Goal: Task Accomplishment & Management: Manage account settings

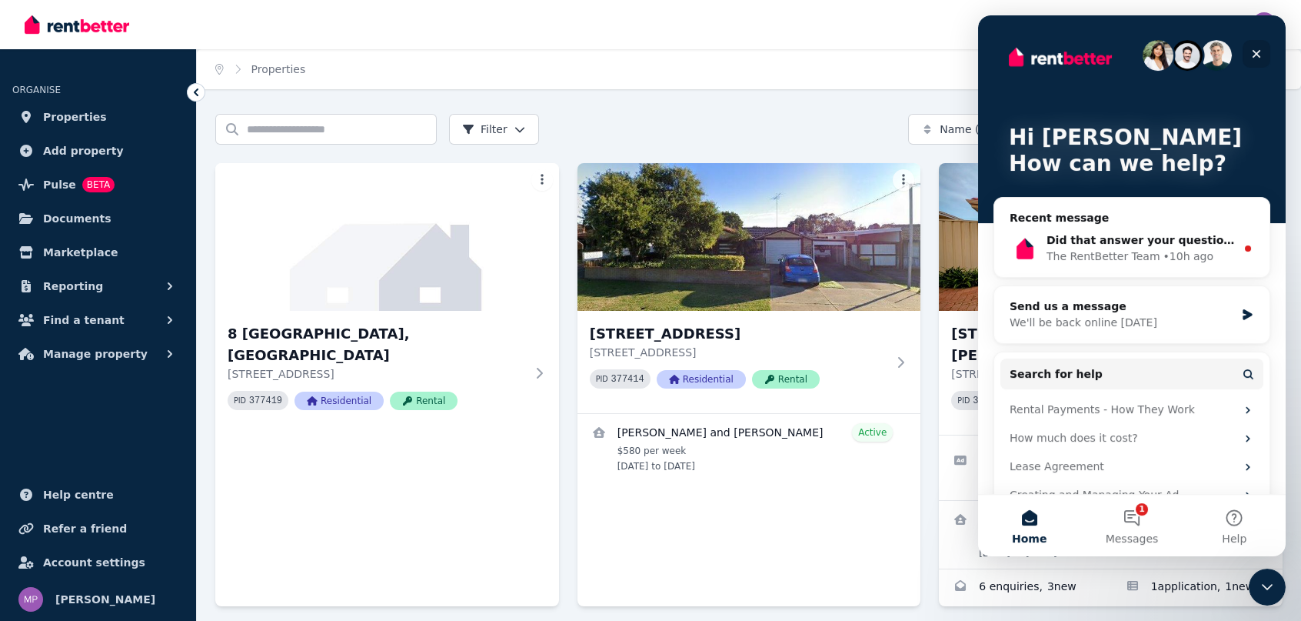
click at [1256, 50] on icon "Close" at bounding box center [1256, 54] width 12 height 12
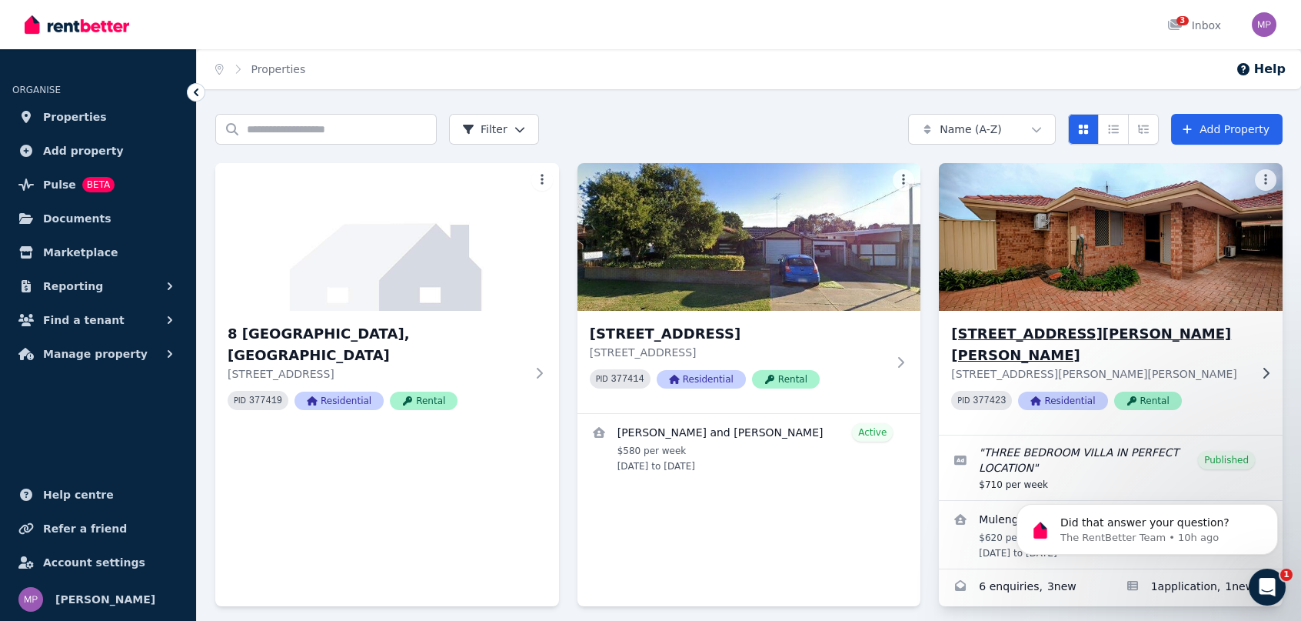
click at [1084, 339] on h3 "[STREET_ADDRESS][PERSON_NAME][PERSON_NAME]" at bounding box center [1100, 344] width 298 height 43
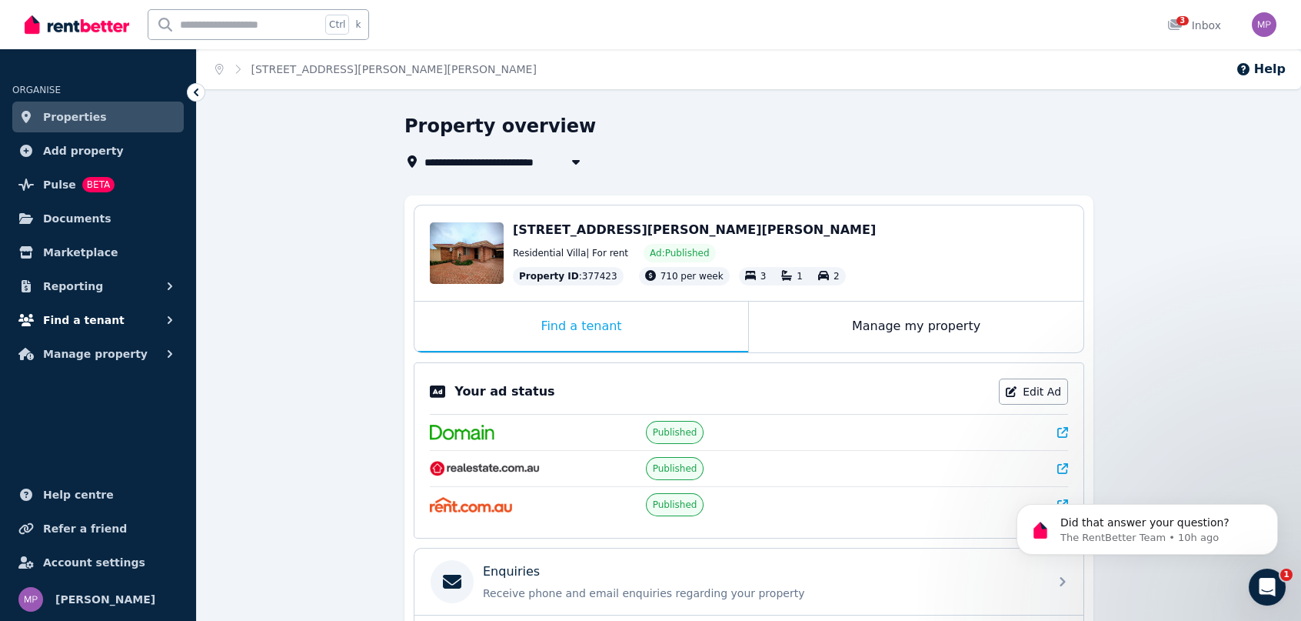
click at [62, 317] on span "Find a tenant" at bounding box center [84, 320] width 82 height 18
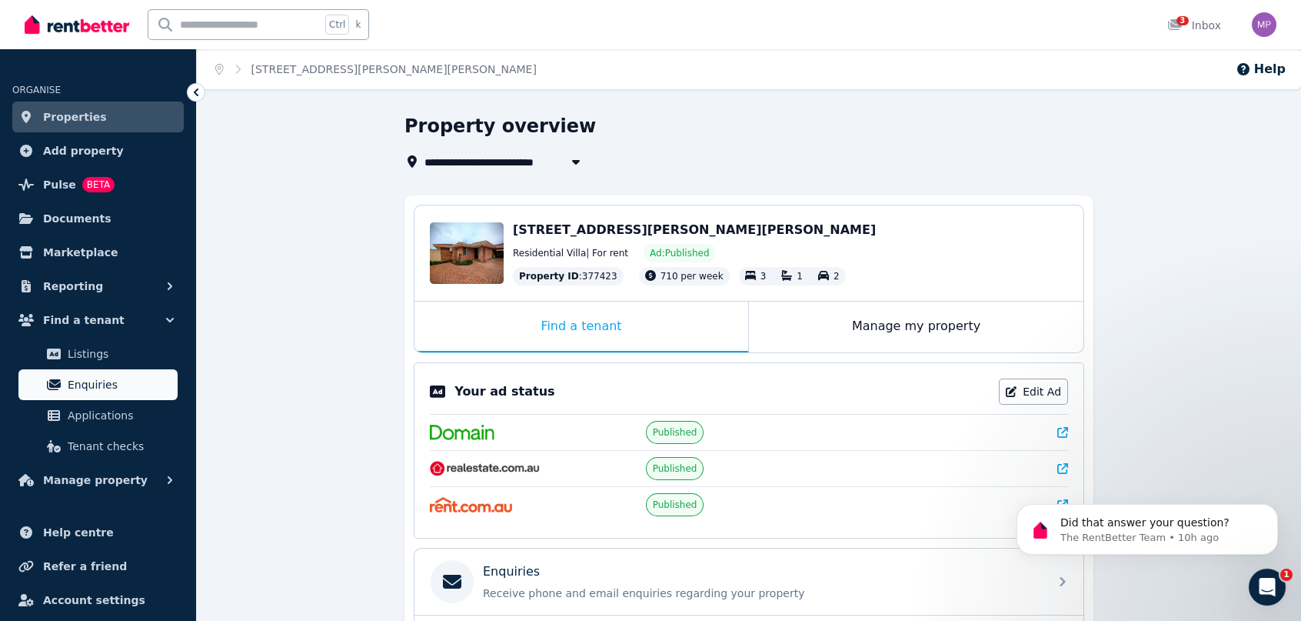
click at [91, 381] on span "Enquiries" at bounding box center [120, 384] width 104 height 18
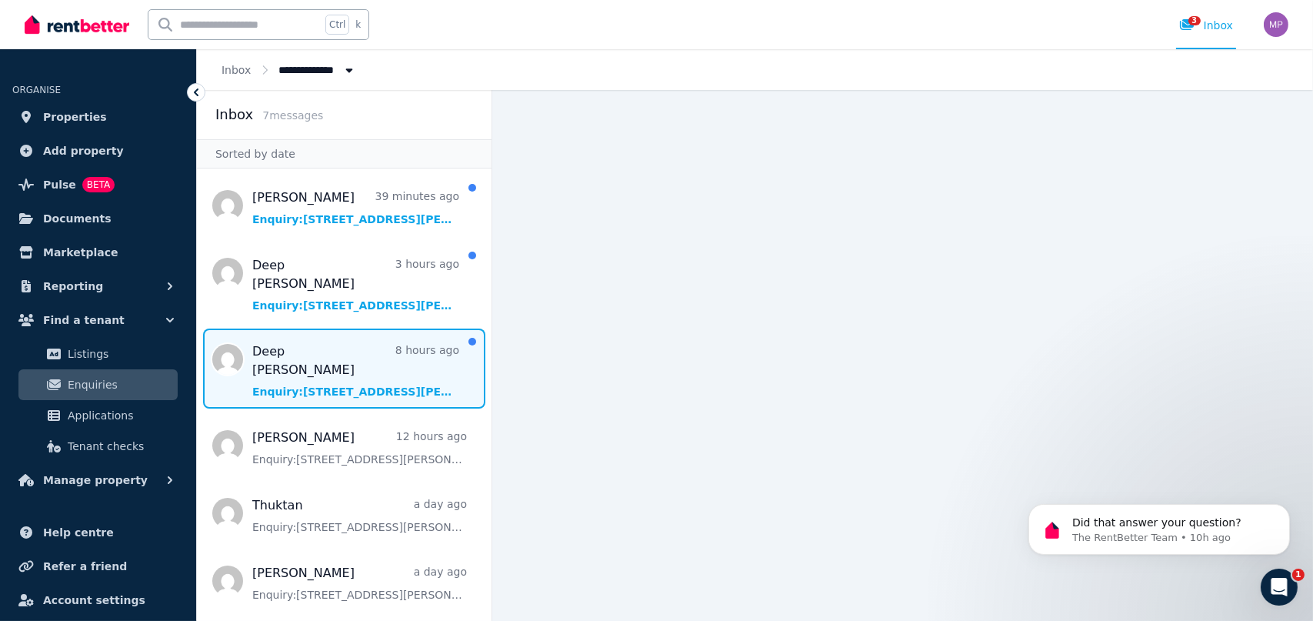
click at [314, 349] on span "Message list" at bounding box center [344, 368] width 294 height 80
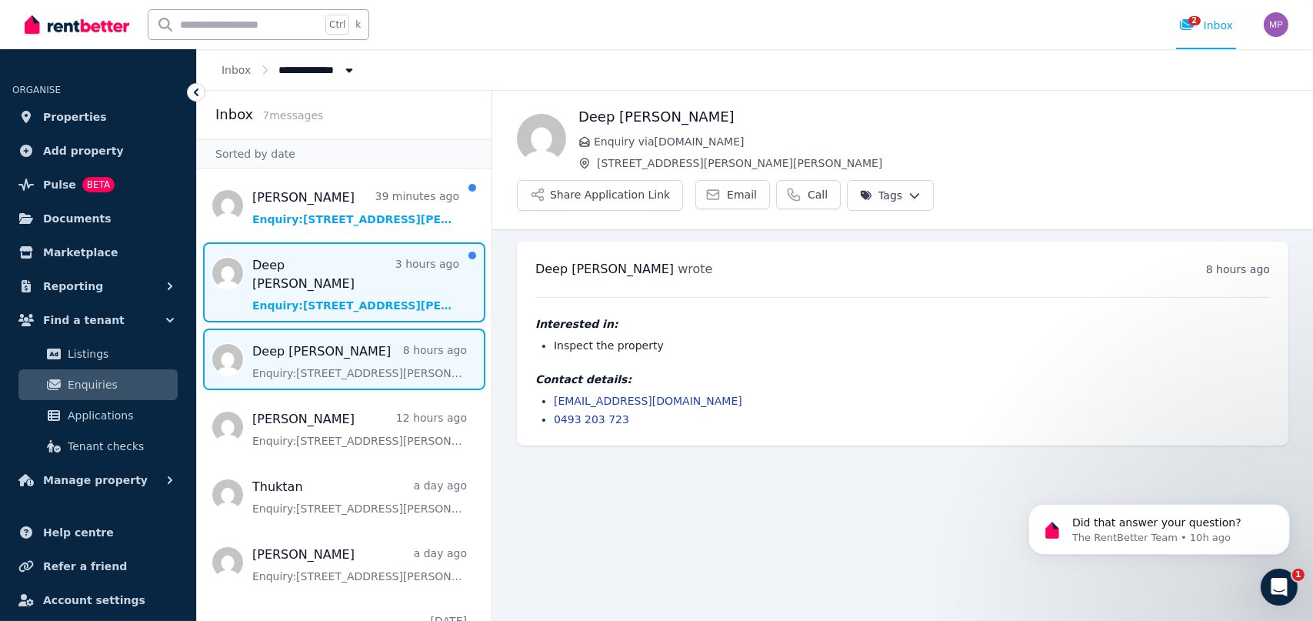
click at [307, 291] on span "Message list" at bounding box center [344, 282] width 294 height 80
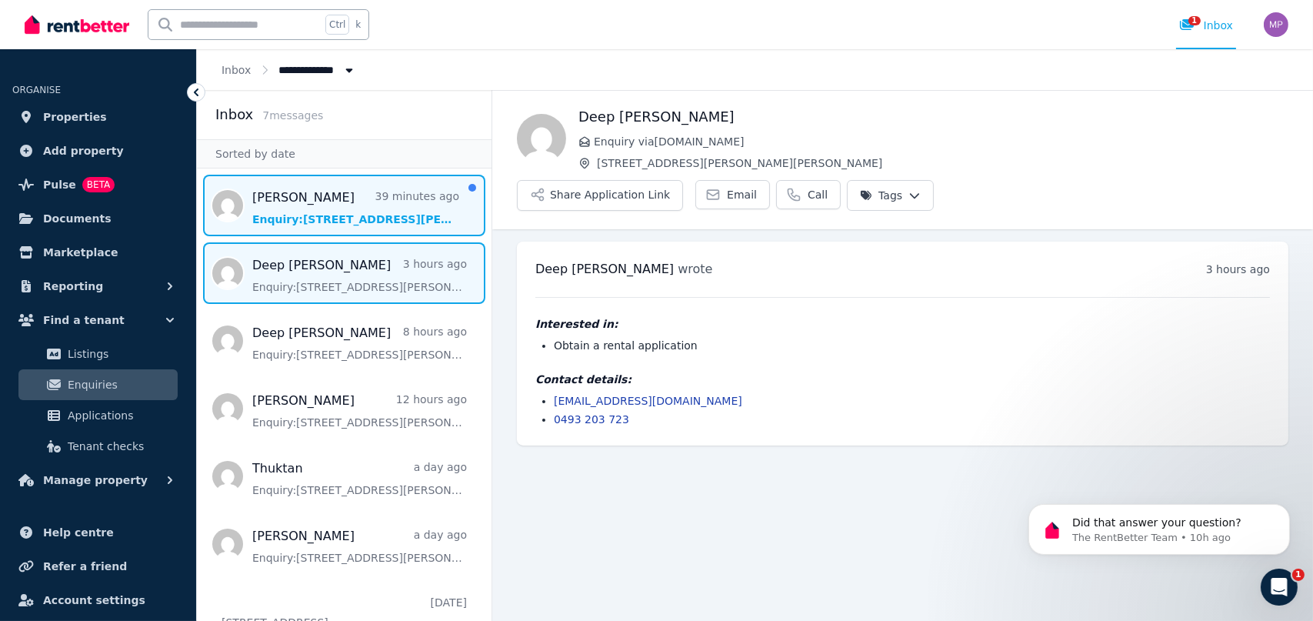
click at [327, 212] on span "Message list" at bounding box center [344, 206] width 294 height 62
click at [292, 259] on span "Message list" at bounding box center [344, 273] width 294 height 62
click at [300, 208] on span "Message list" at bounding box center [344, 206] width 294 height 62
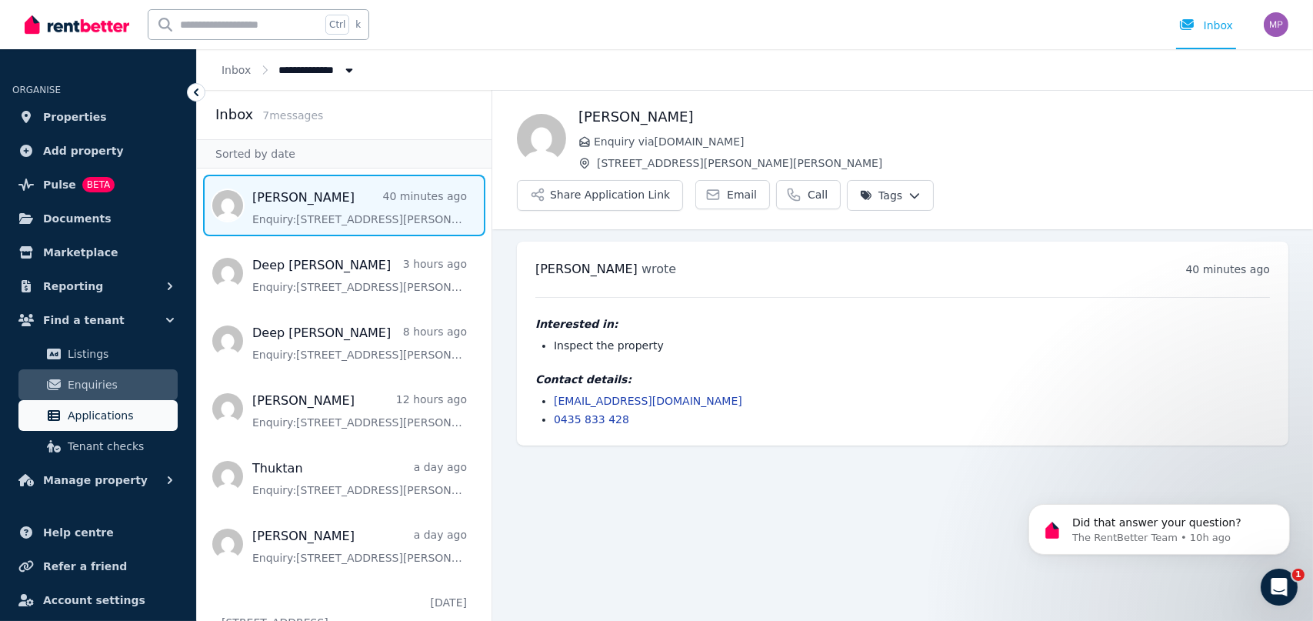
click at [86, 413] on span "Applications" at bounding box center [120, 415] width 104 height 18
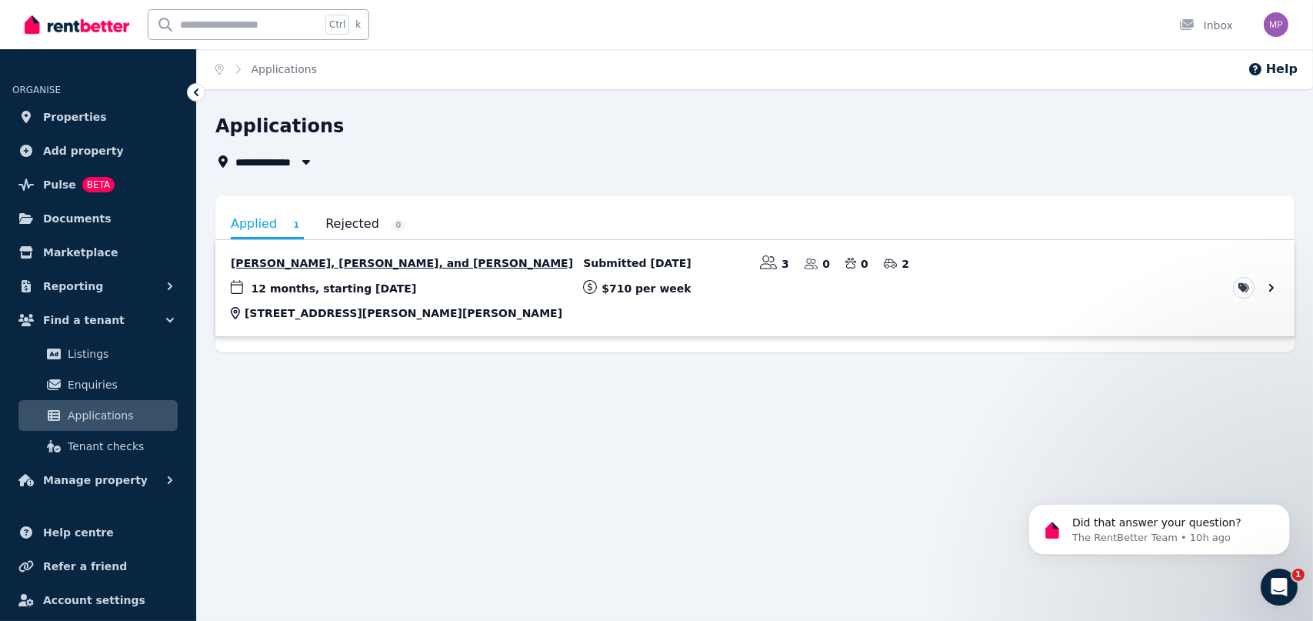
click at [350, 263] on link "View application: Rachit Ghetia, Deepkumar V Kalaria, and Krisha Ghetia" at bounding box center [754, 288] width 1079 height 96
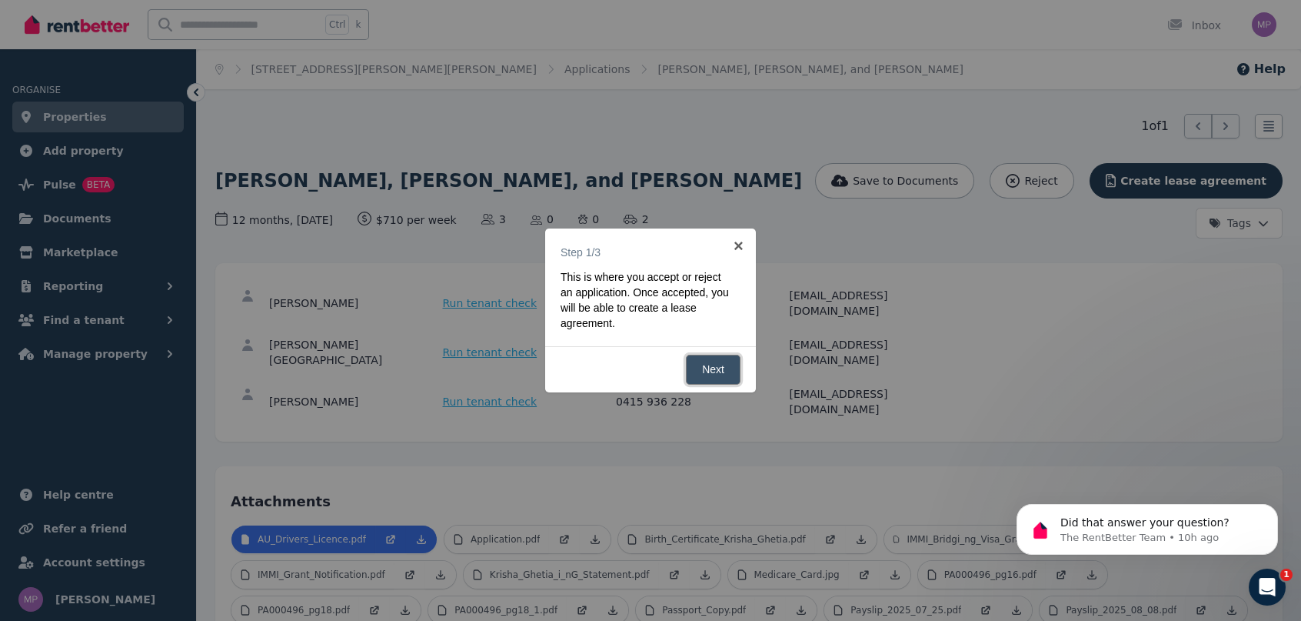
click at [714, 368] on link "Next" at bounding box center [713, 369] width 55 height 30
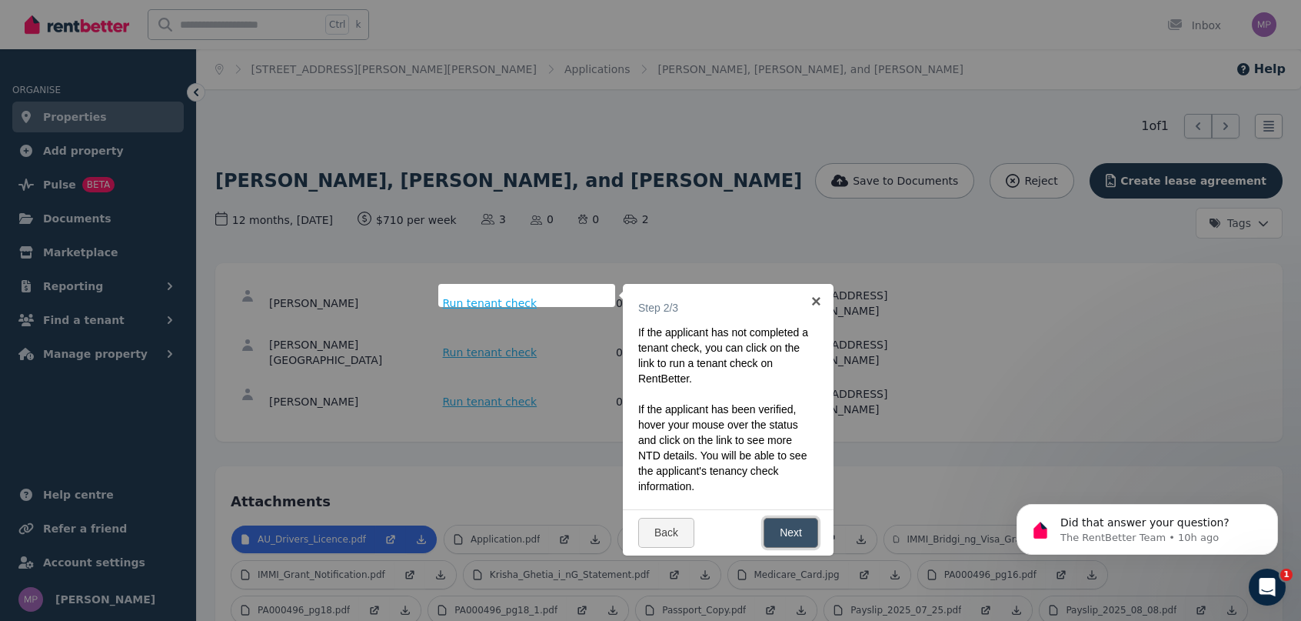
click at [794, 530] on link "Next" at bounding box center [791, 532] width 55 height 30
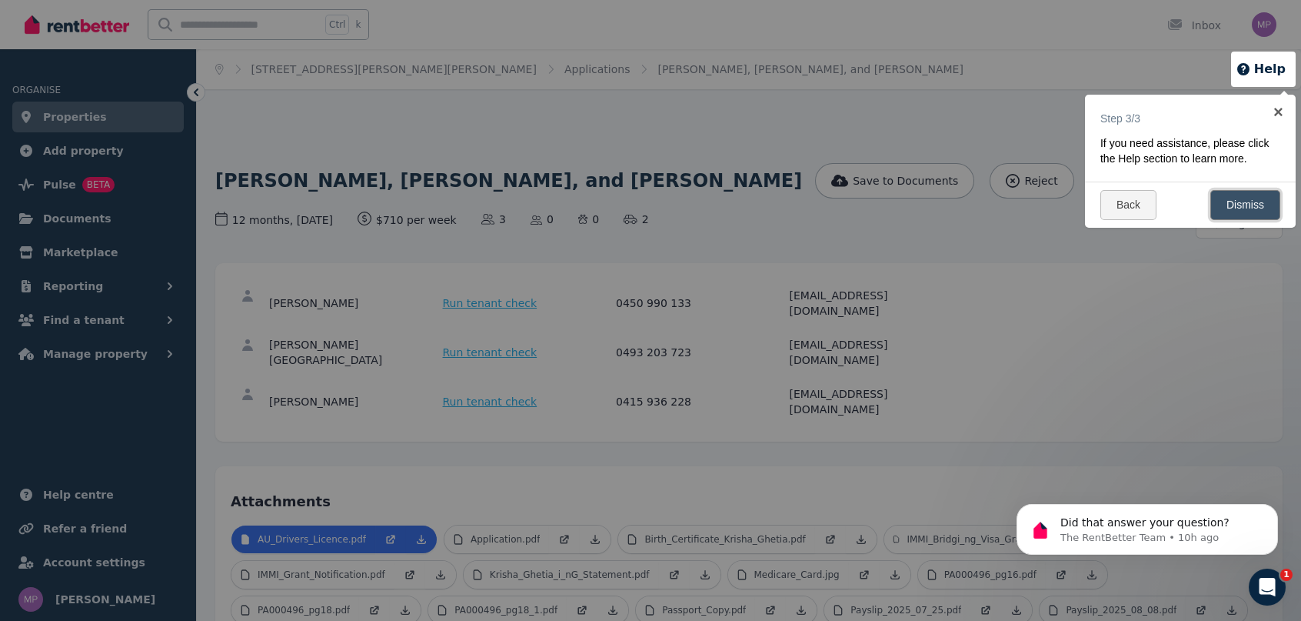
click at [1252, 201] on link "Dismiss" at bounding box center [1245, 205] width 70 height 30
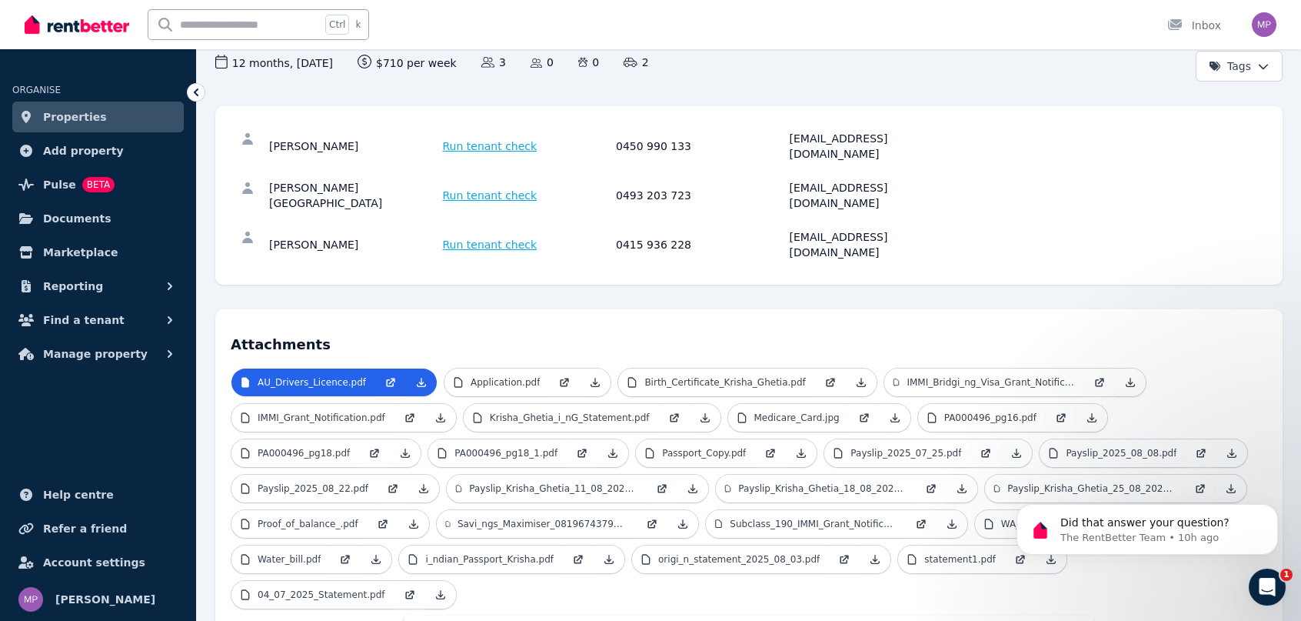
scroll to position [154, 0]
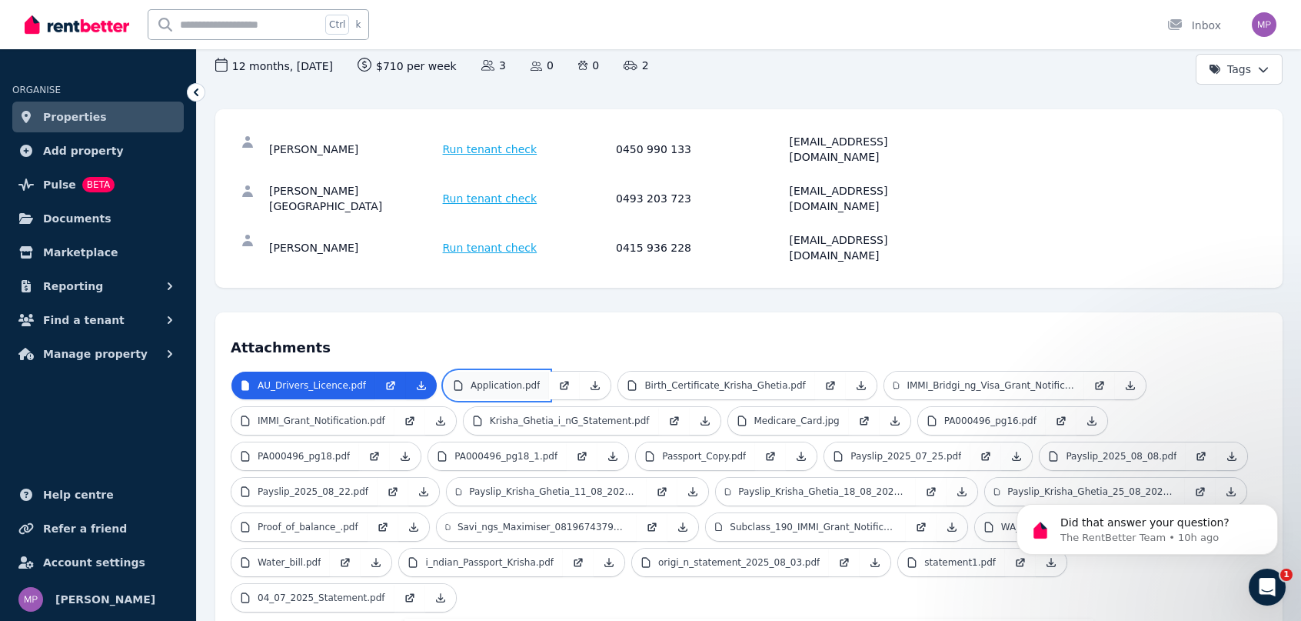
click at [483, 379] on p "Application.pdf" at bounding box center [505, 385] width 69 height 12
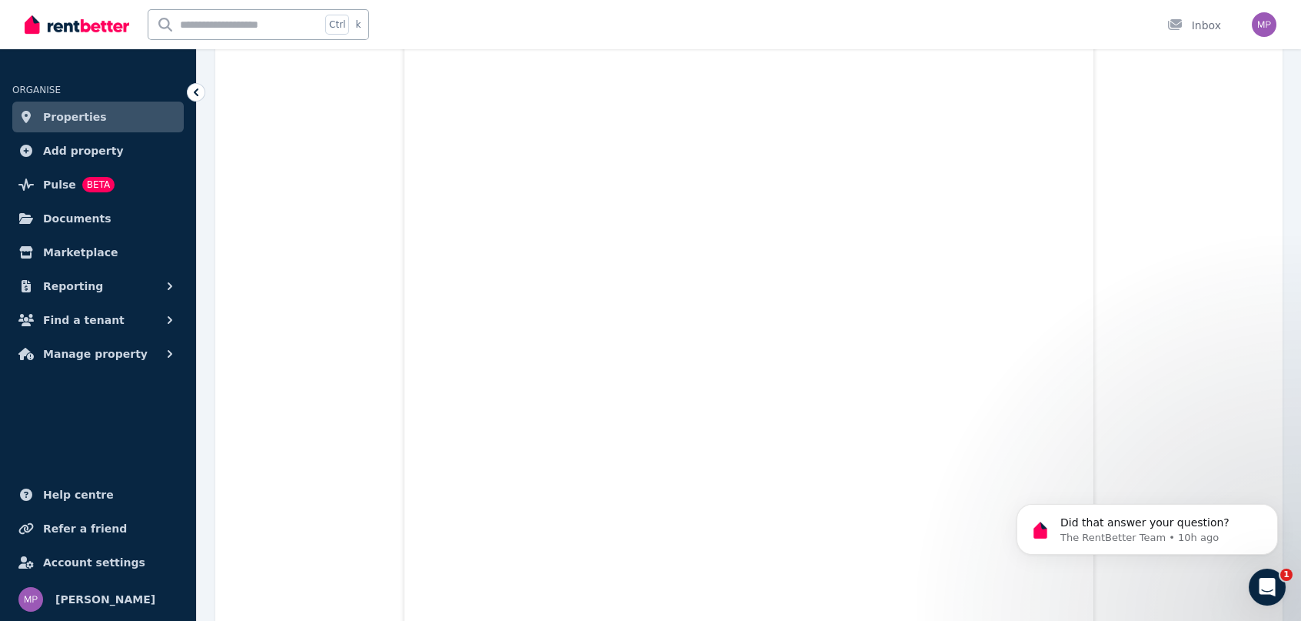
scroll to position [25828, 0]
click at [196, 88] on icon at bounding box center [195, 92] width 15 height 15
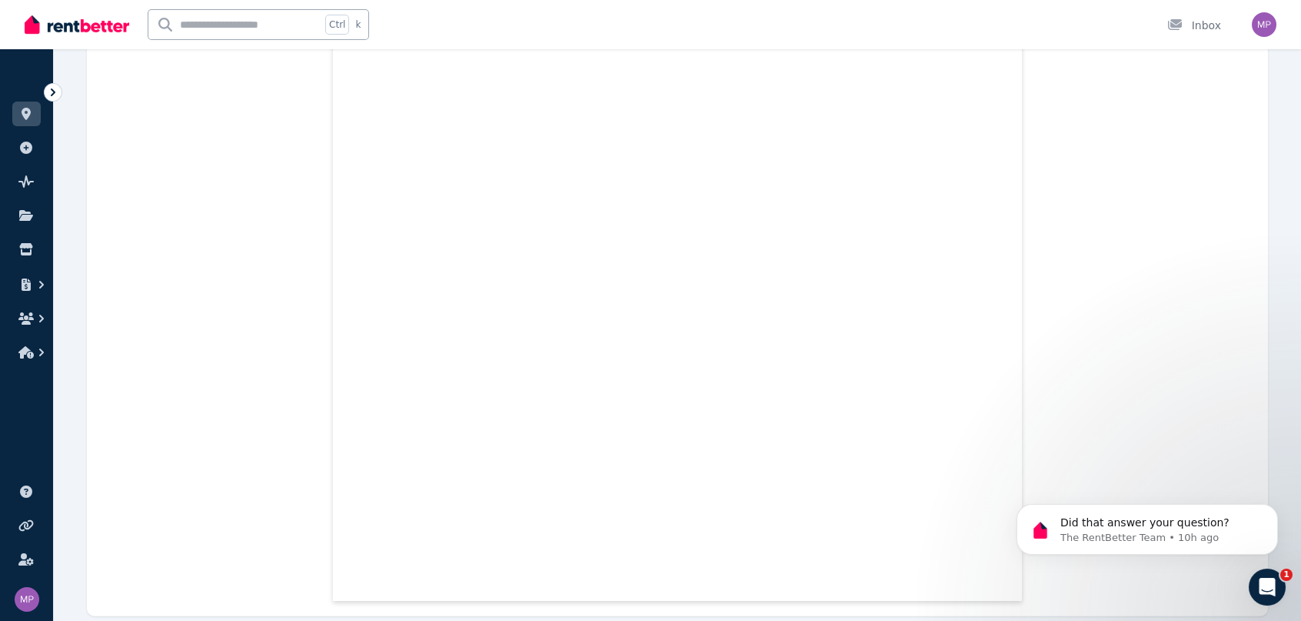
click at [55, 90] on icon at bounding box center [52, 92] width 15 height 15
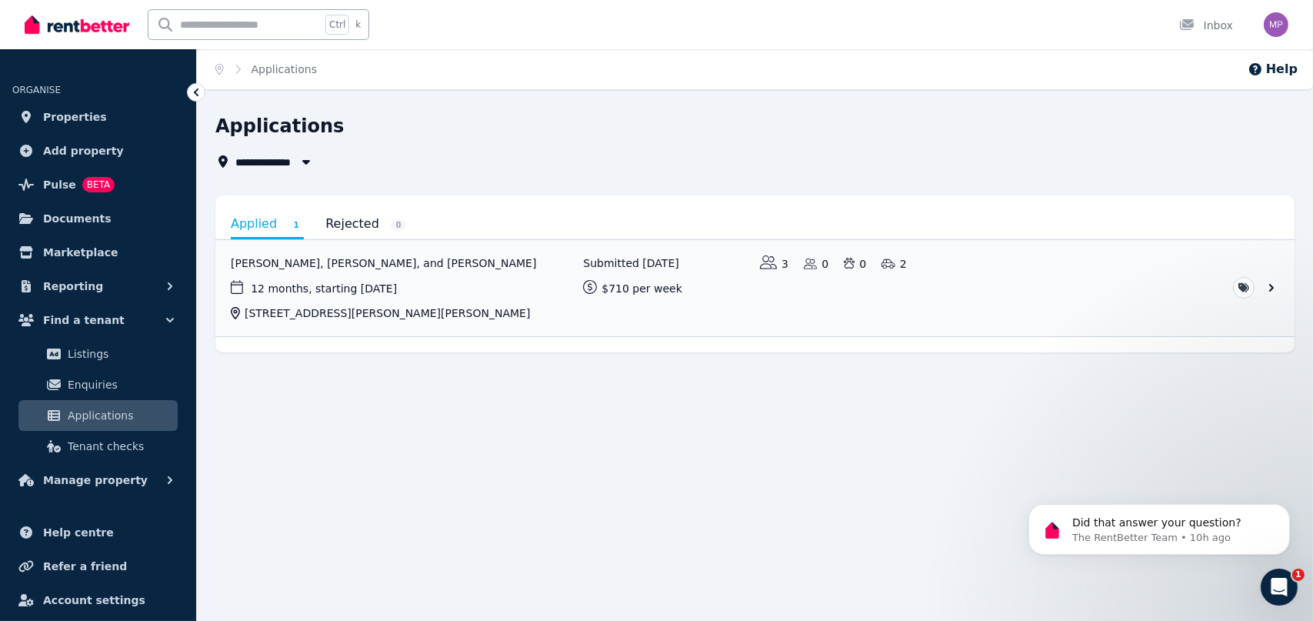
click at [98, 409] on span "Applications" at bounding box center [120, 415] width 104 height 18
click at [91, 387] on span "Enquiries" at bounding box center [120, 384] width 104 height 18
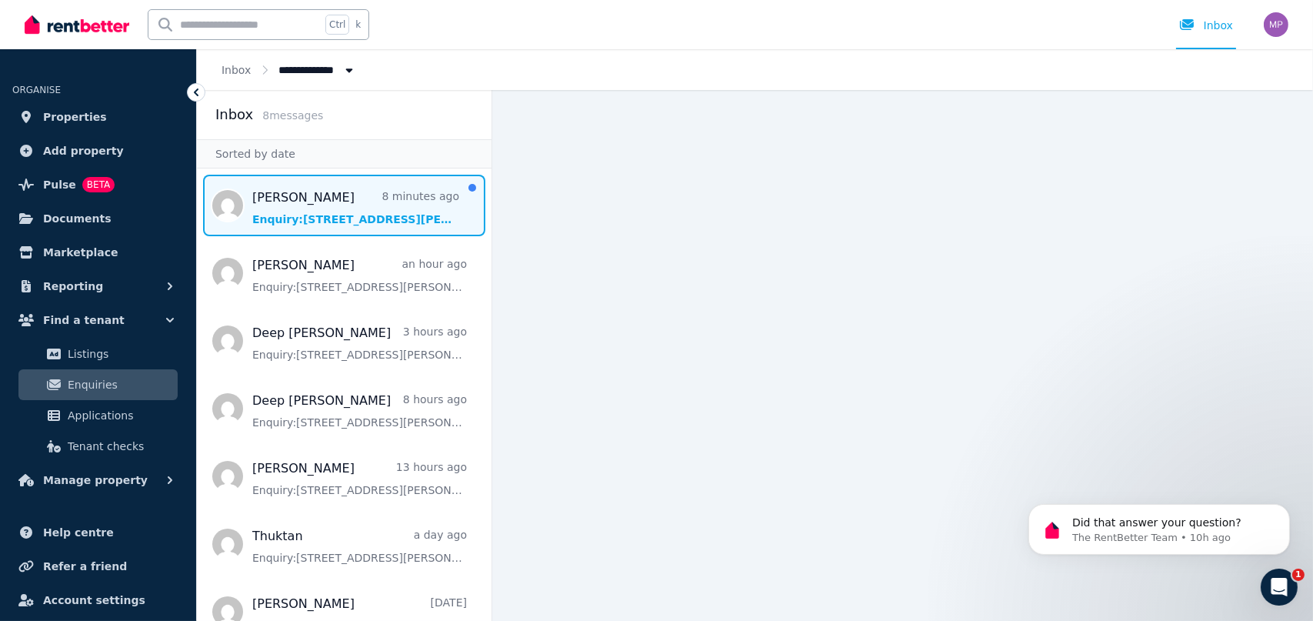
click at [332, 208] on span "Message list" at bounding box center [344, 206] width 294 height 62
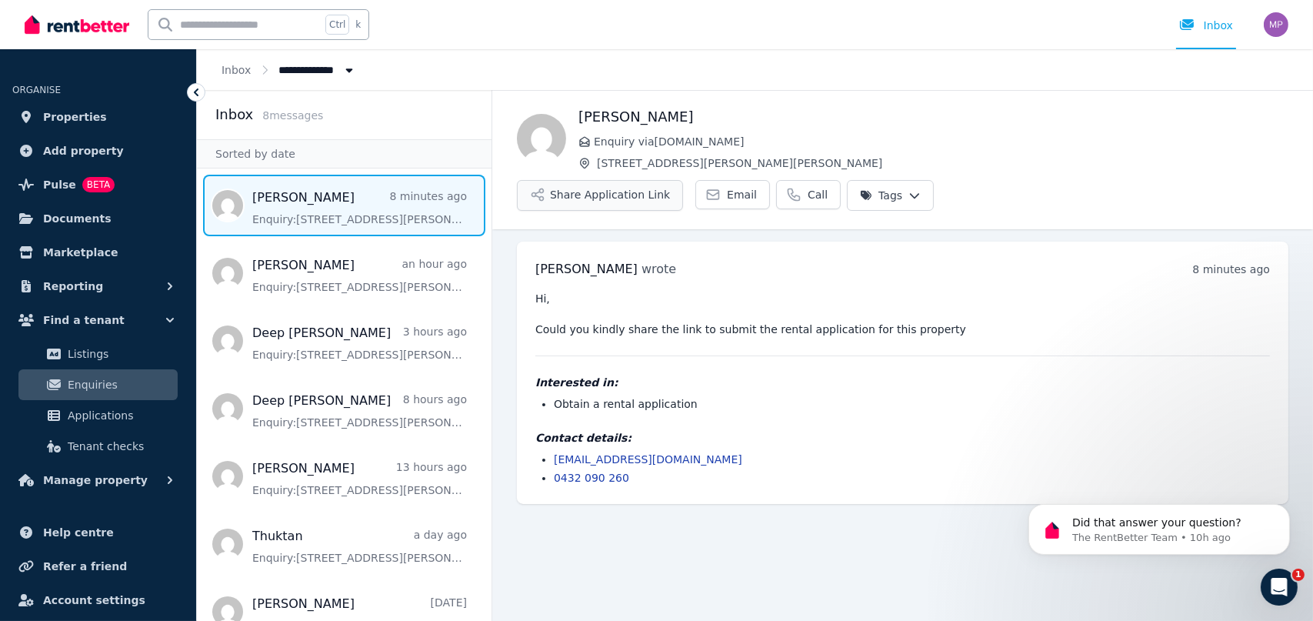
click at [683, 180] on button "Share Application Link" at bounding box center [600, 195] width 166 height 31
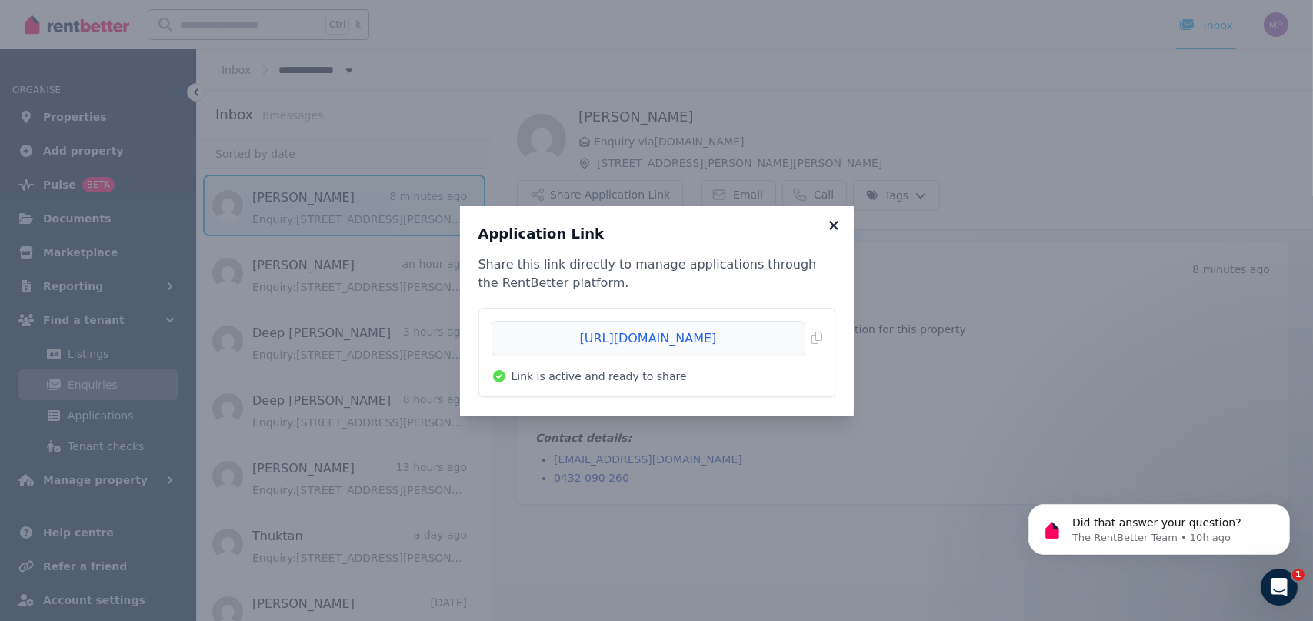
click at [835, 222] on icon at bounding box center [833, 225] width 8 height 8
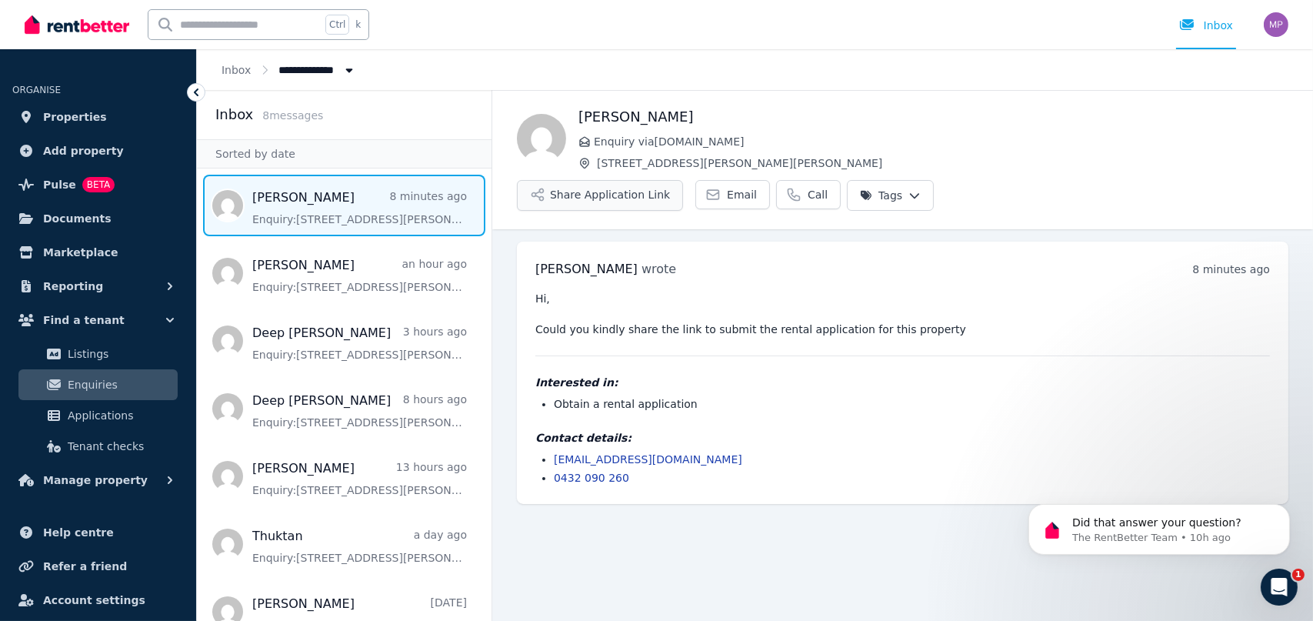
click at [683, 180] on button "Share Application Link" at bounding box center [600, 195] width 166 height 31
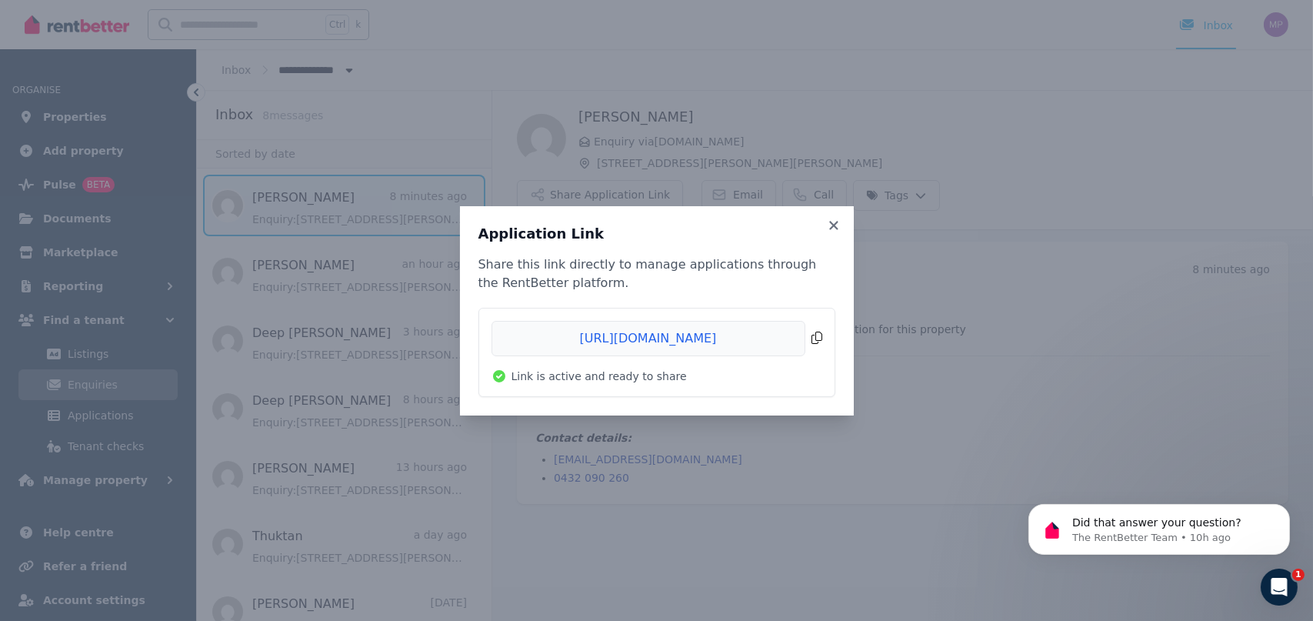
click at [692, 333] on span "Copied!" at bounding box center [656, 338] width 331 height 35
click at [954, 363] on div "Application Link Share this link directly to manage applications through the Re…" at bounding box center [656, 310] width 1313 height 621
click at [819, 338] on span "Copied!" at bounding box center [656, 338] width 331 height 35
click at [837, 227] on icon at bounding box center [833, 225] width 15 height 14
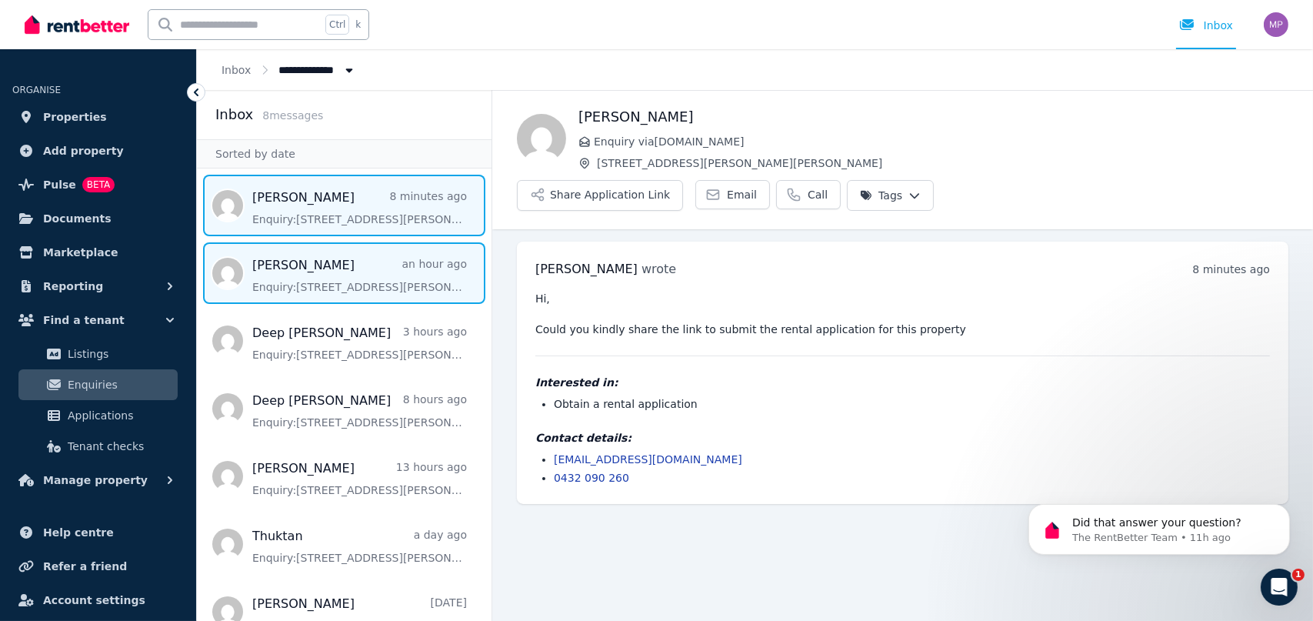
click at [292, 275] on span "Message list" at bounding box center [344, 273] width 294 height 62
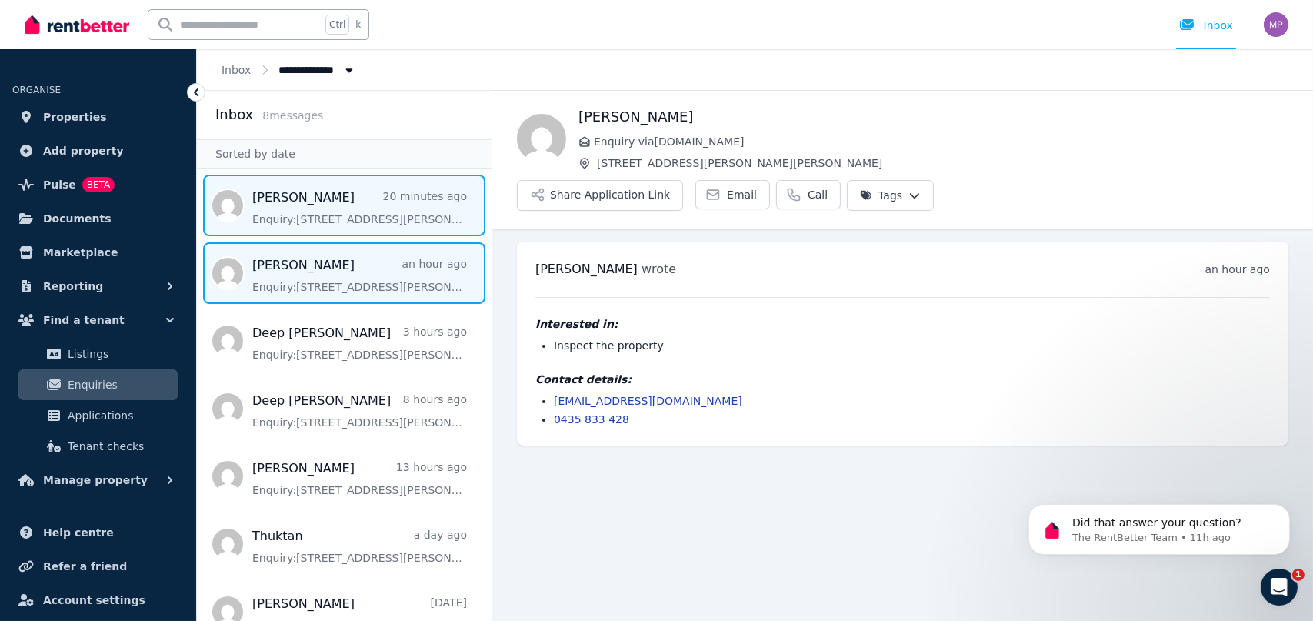
click at [306, 208] on span "Message list" at bounding box center [344, 206] width 294 height 62
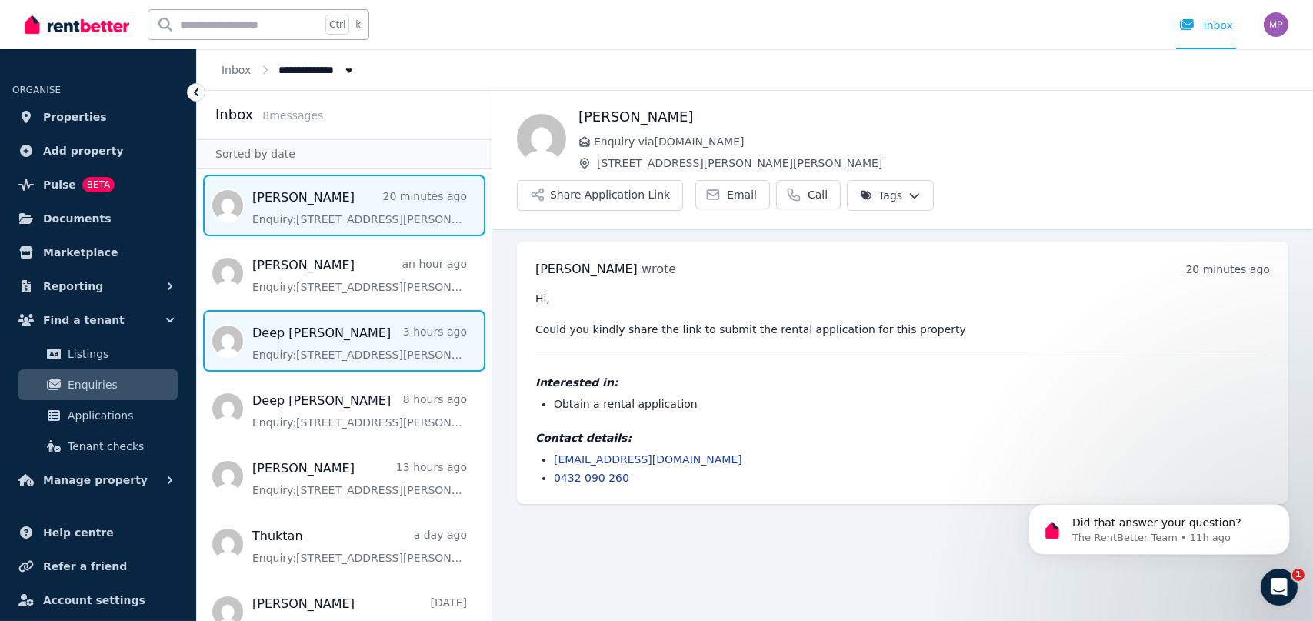
click at [316, 346] on span "Message list" at bounding box center [344, 341] width 294 height 62
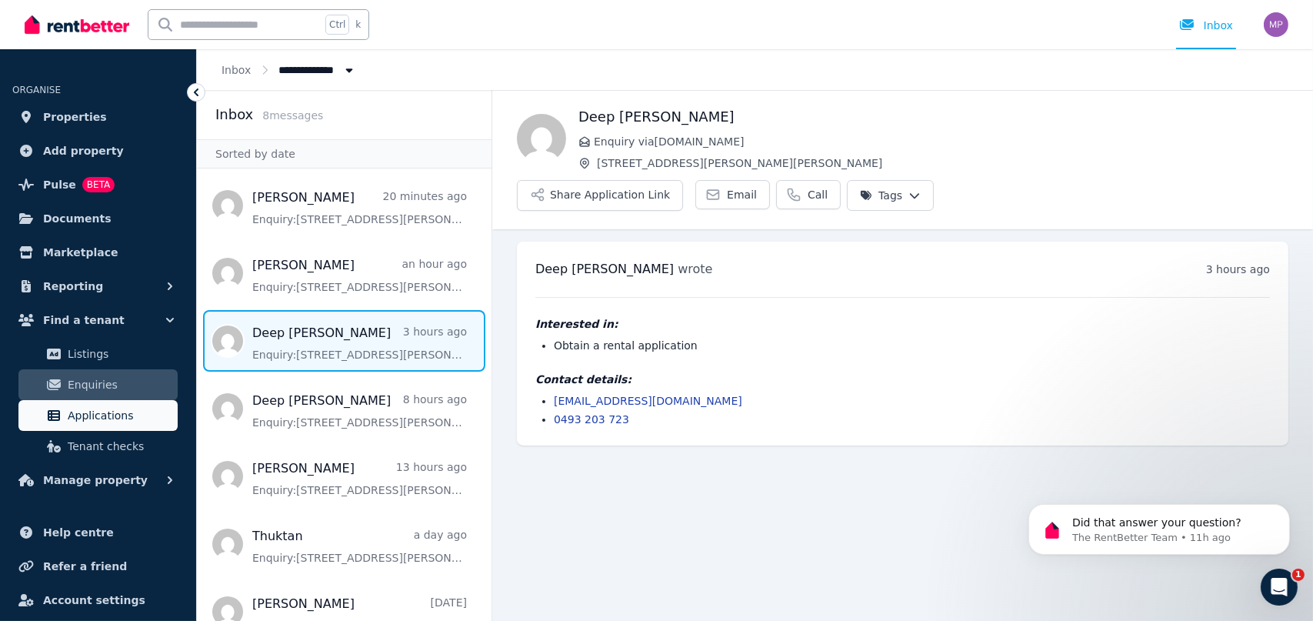
click at [95, 409] on span "Applications" at bounding box center [120, 415] width 104 height 18
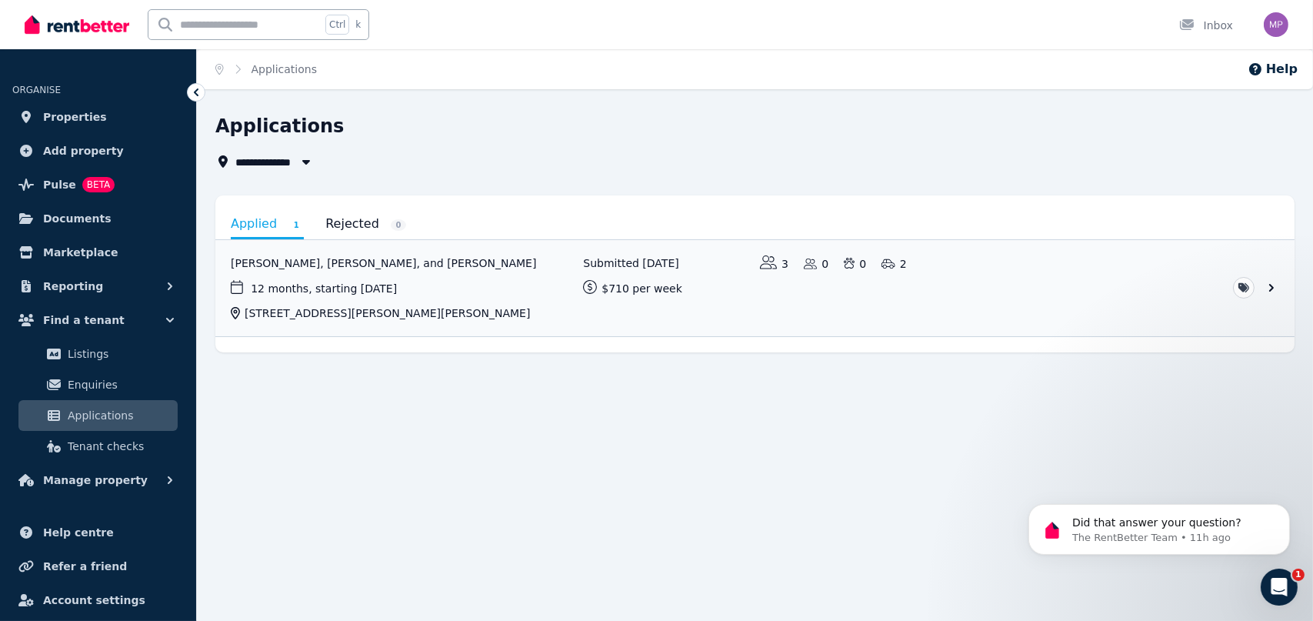
click at [261, 221] on link "Applied 1" at bounding box center [267, 225] width 73 height 28
click at [83, 348] on span "Listings" at bounding box center [120, 353] width 104 height 18
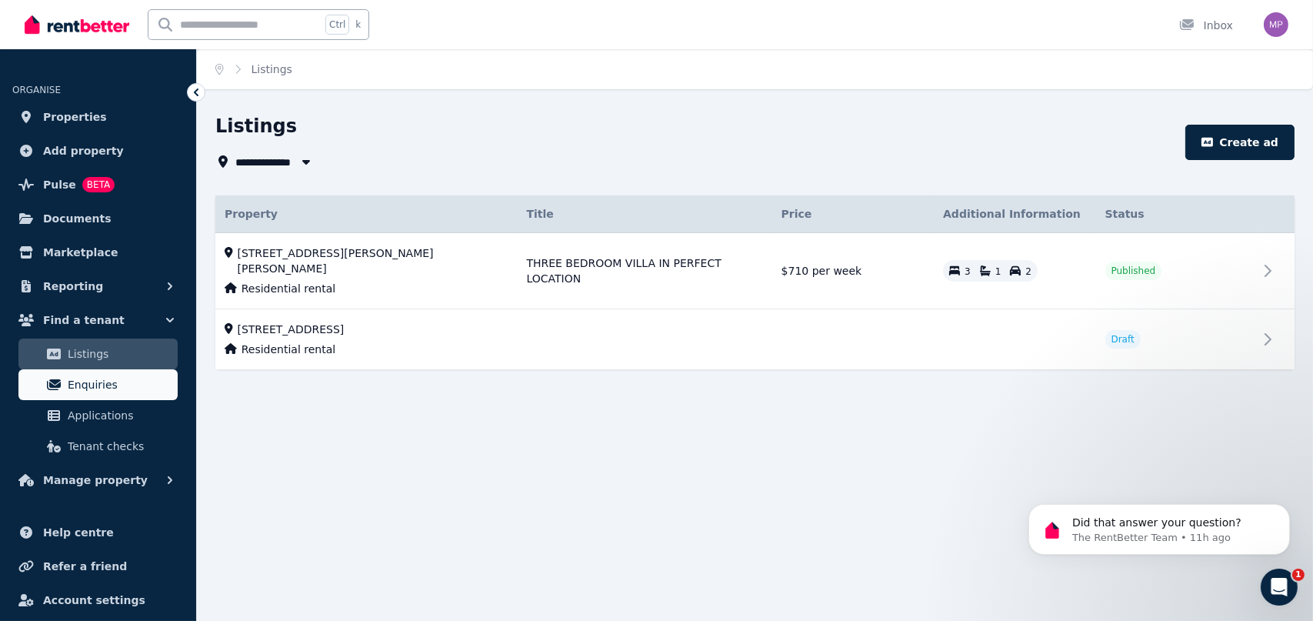
click at [86, 391] on span "Enquiries" at bounding box center [120, 384] width 104 height 18
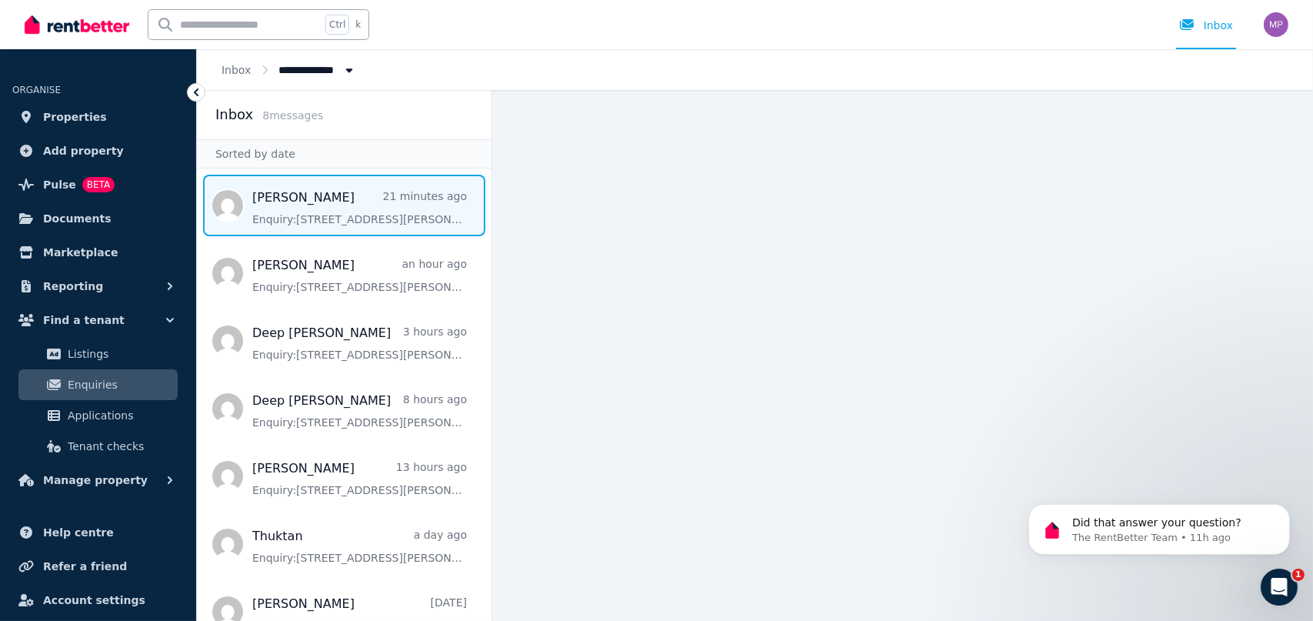
click at [339, 212] on span "Message list" at bounding box center [344, 206] width 294 height 62
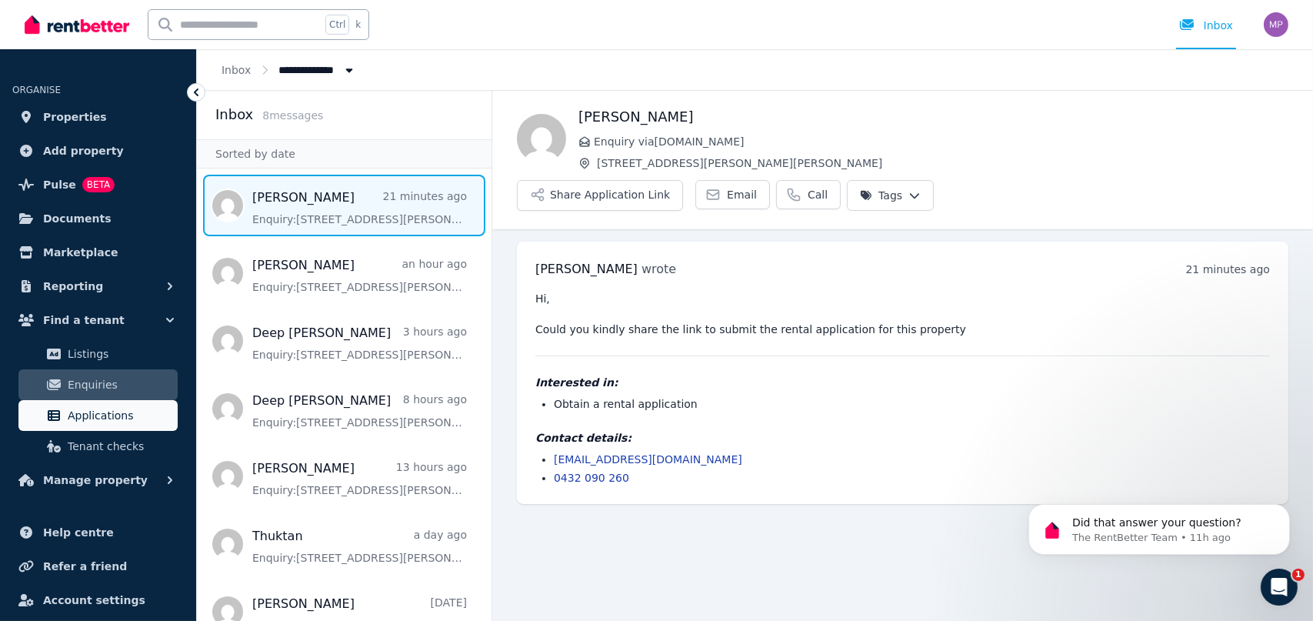
click at [91, 410] on span "Applications" at bounding box center [120, 415] width 104 height 18
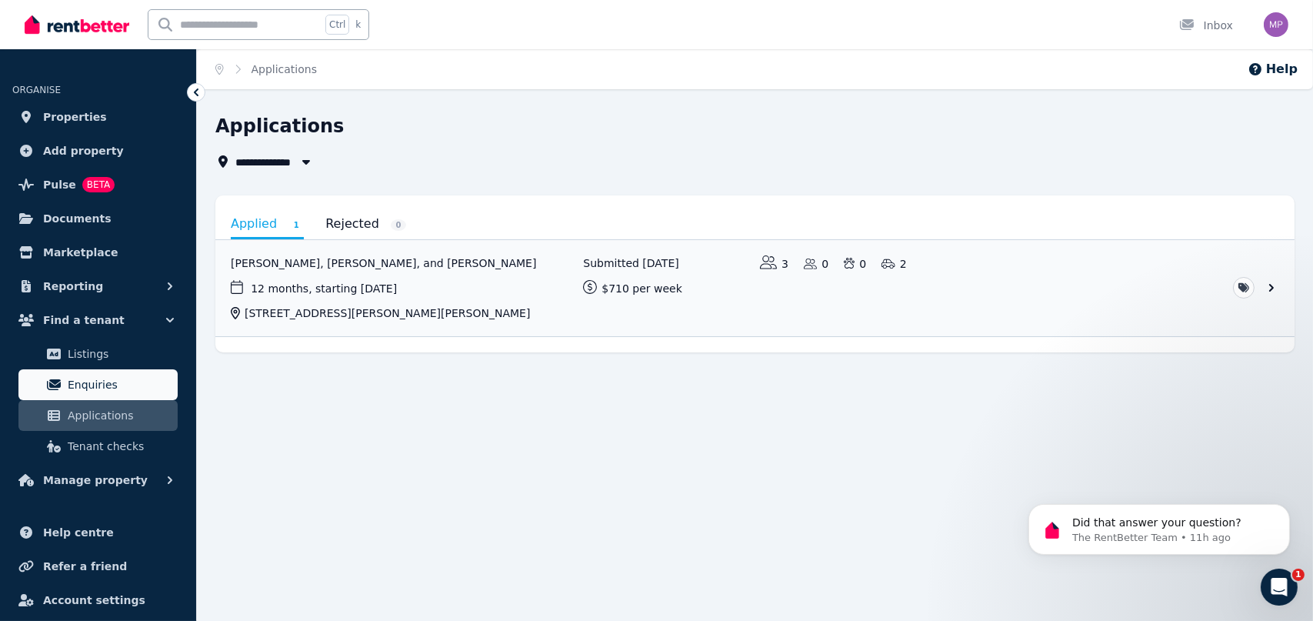
click at [86, 382] on span "Enquiries" at bounding box center [120, 384] width 104 height 18
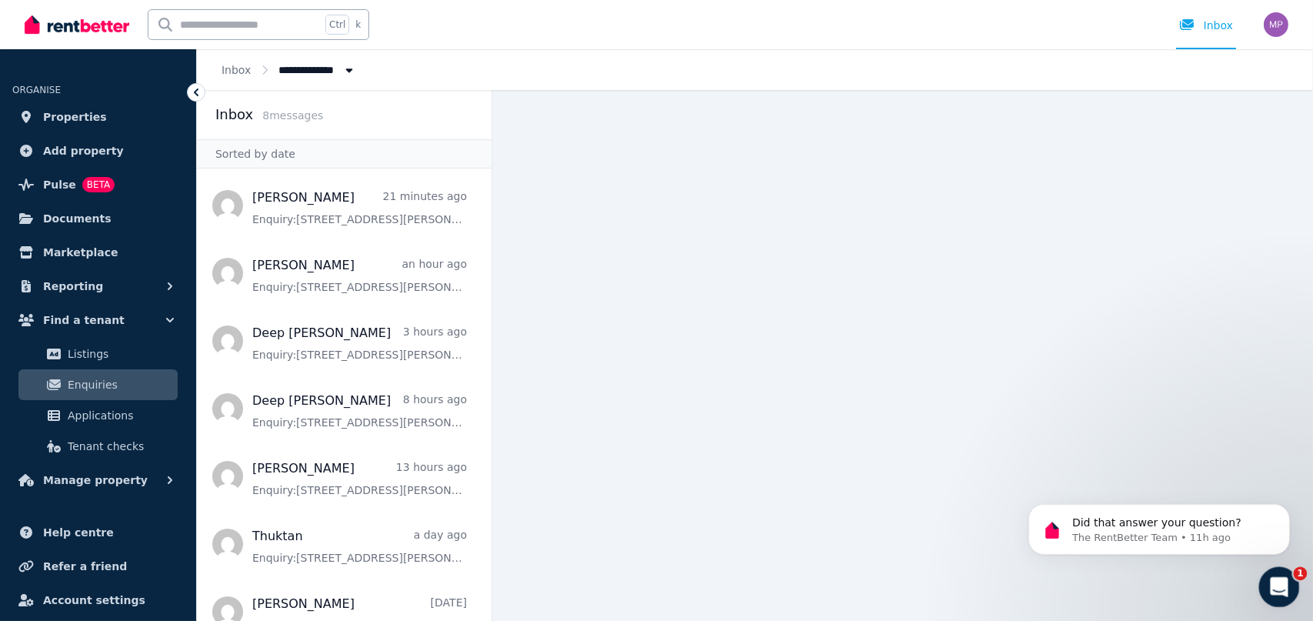
click at [1286, 585] on div "Open Intercom Messenger" at bounding box center [1276, 584] width 51 height 51
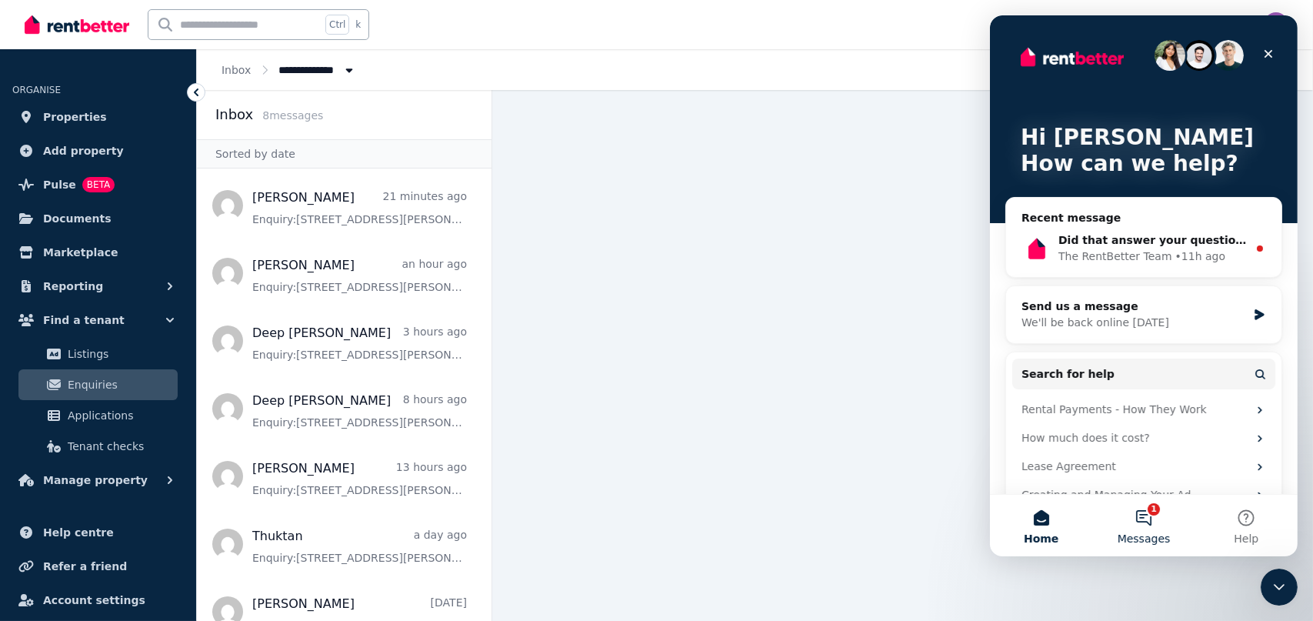
click at [1152, 515] on button "1 Messages" at bounding box center [1142, 525] width 102 height 62
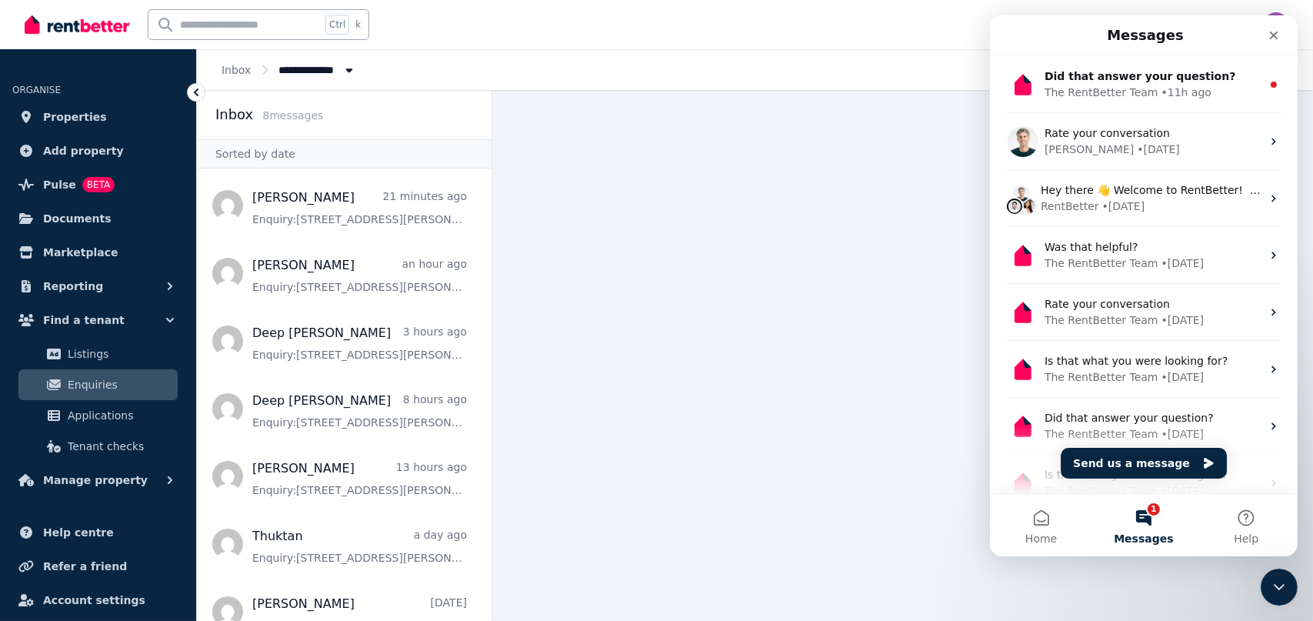
click at [1146, 510] on button "1 Messages" at bounding box center [1142, 525] width 102 height 62
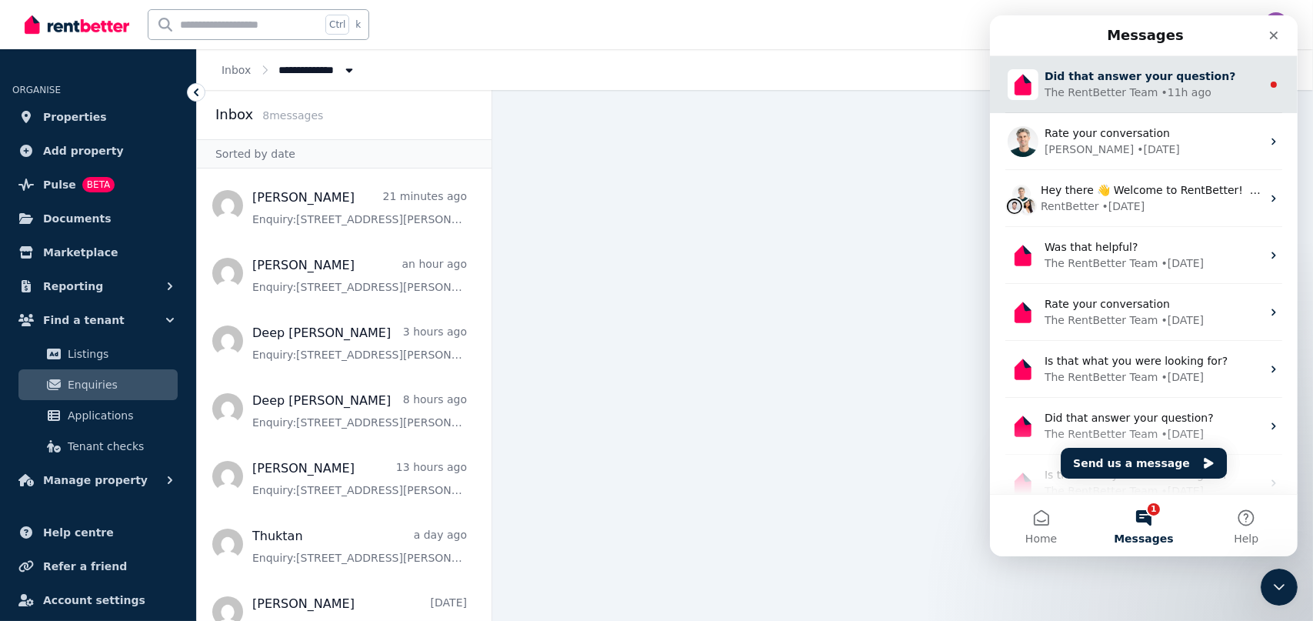
click at [1078, 78] on span "Did that answer your question?" at bounding box center [1138, 76] width 191 height 12
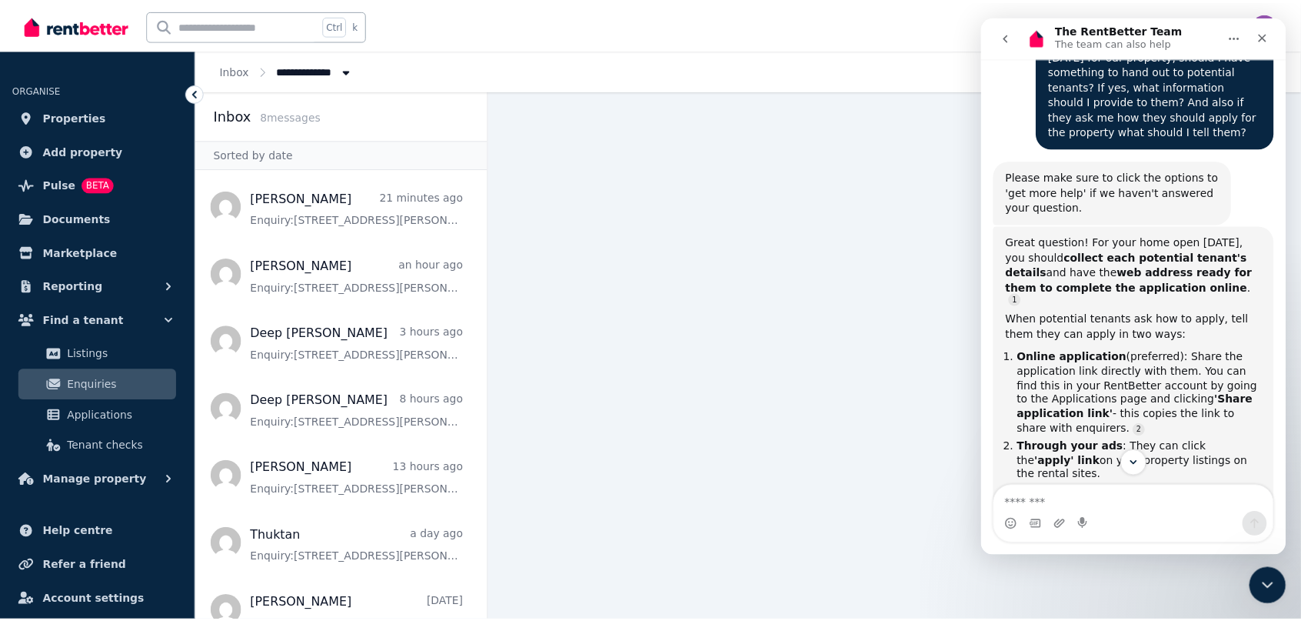
scroll to position [129, 0]
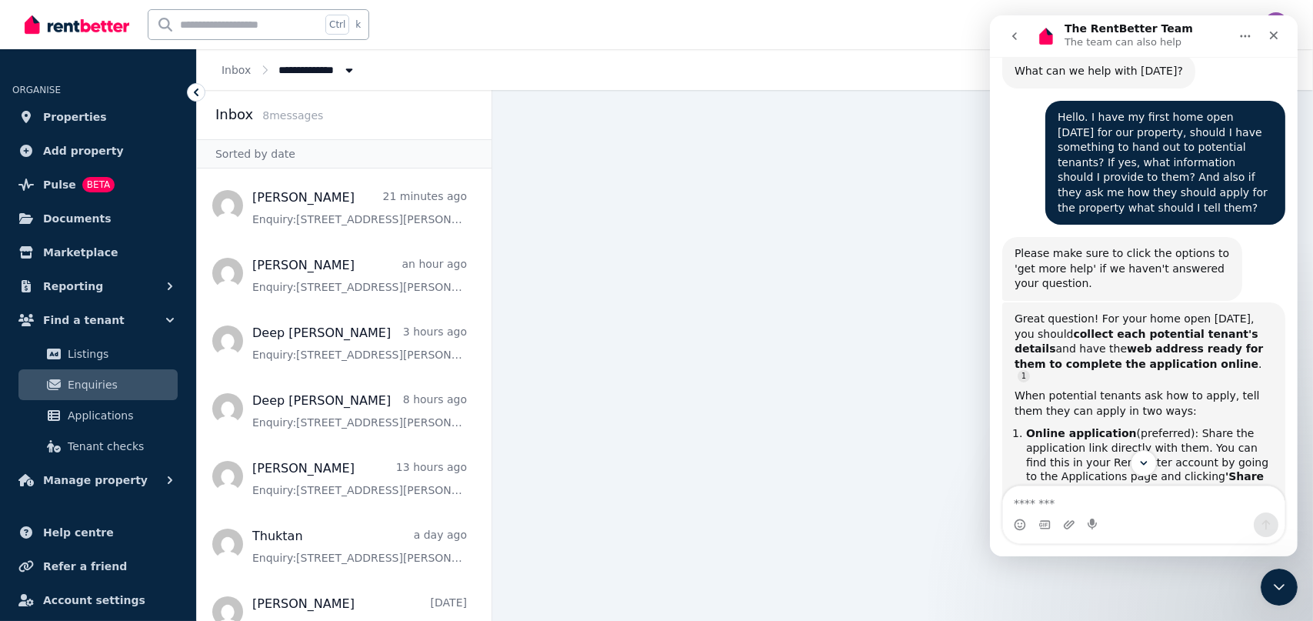
click at [881, 230] on main at bounding box center [902, 355] width 820 height 531
click at [1275, 35] on icon "Close" at bounding box center [1272, 35] width 12 height 12
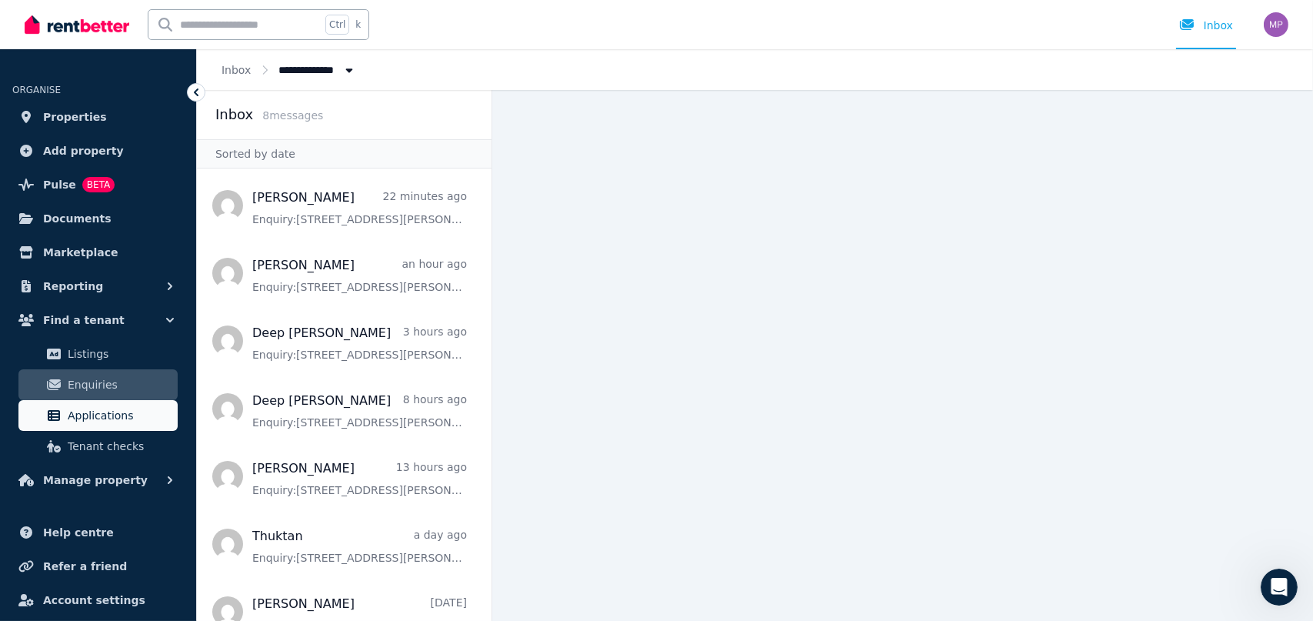
click at [83, 406] on span "Applications" at bounding box center [120, 415] width 104 height 18
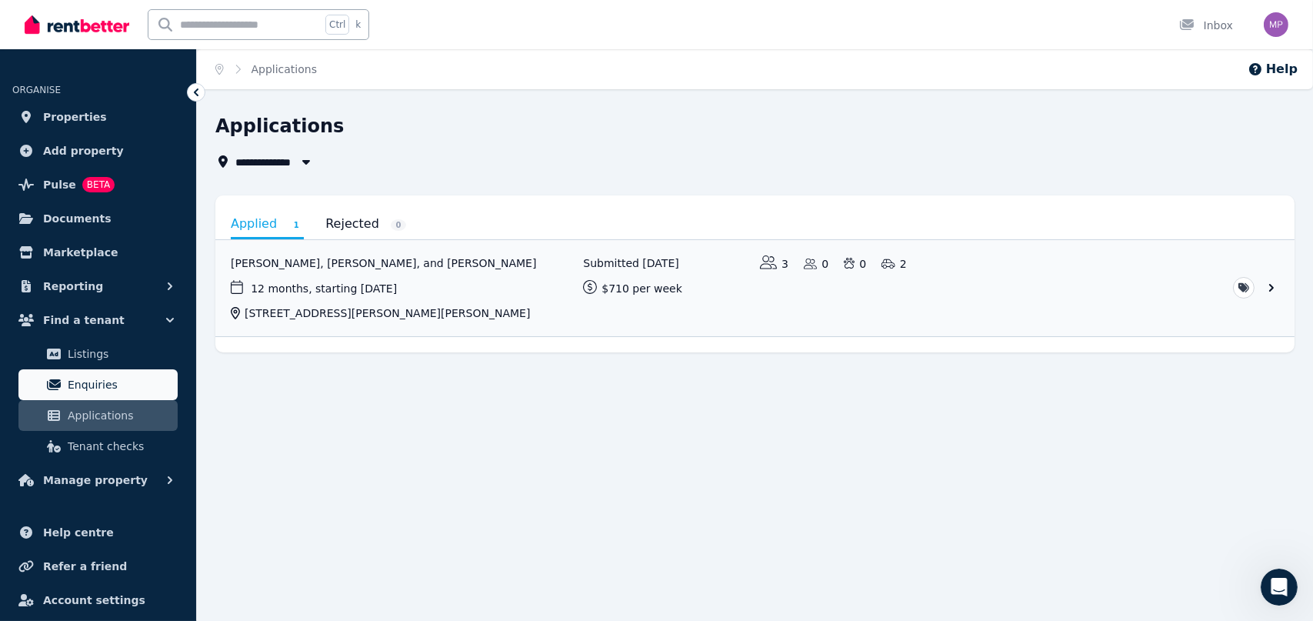
click at [83, 384] on span "Enquiries" at bounding box center [120, 384] width 104 height 18
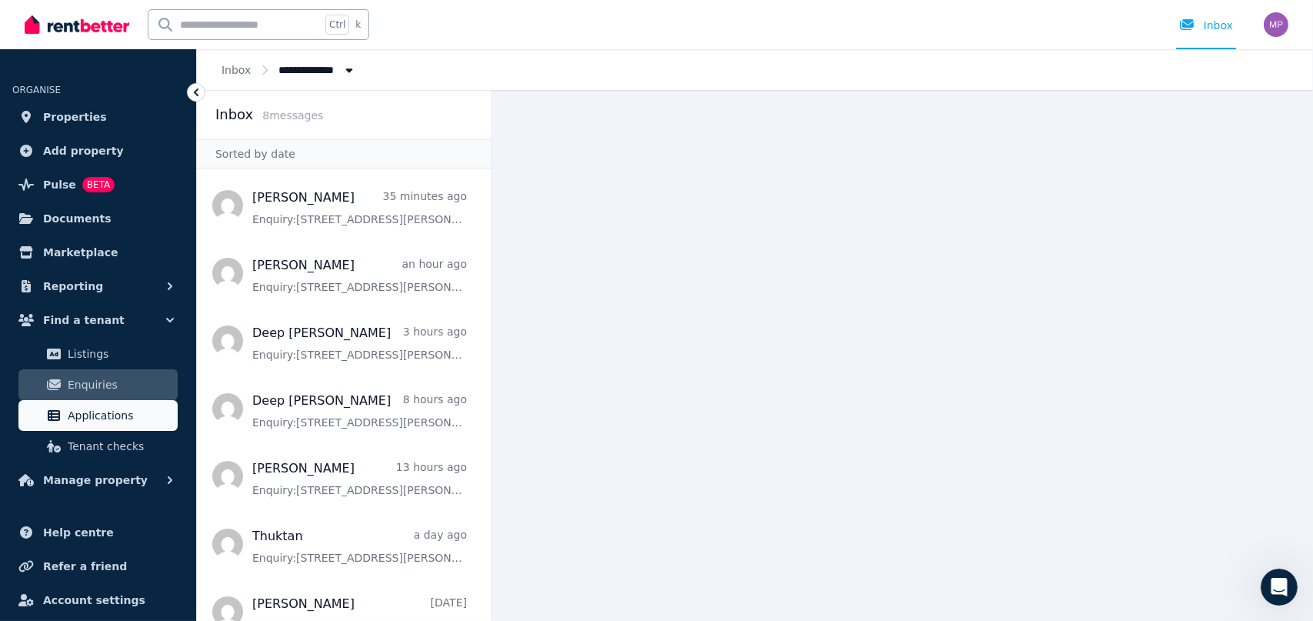
click at [85, 414] on span "Applications" at bounding box center [120, 415] width 104 height 18
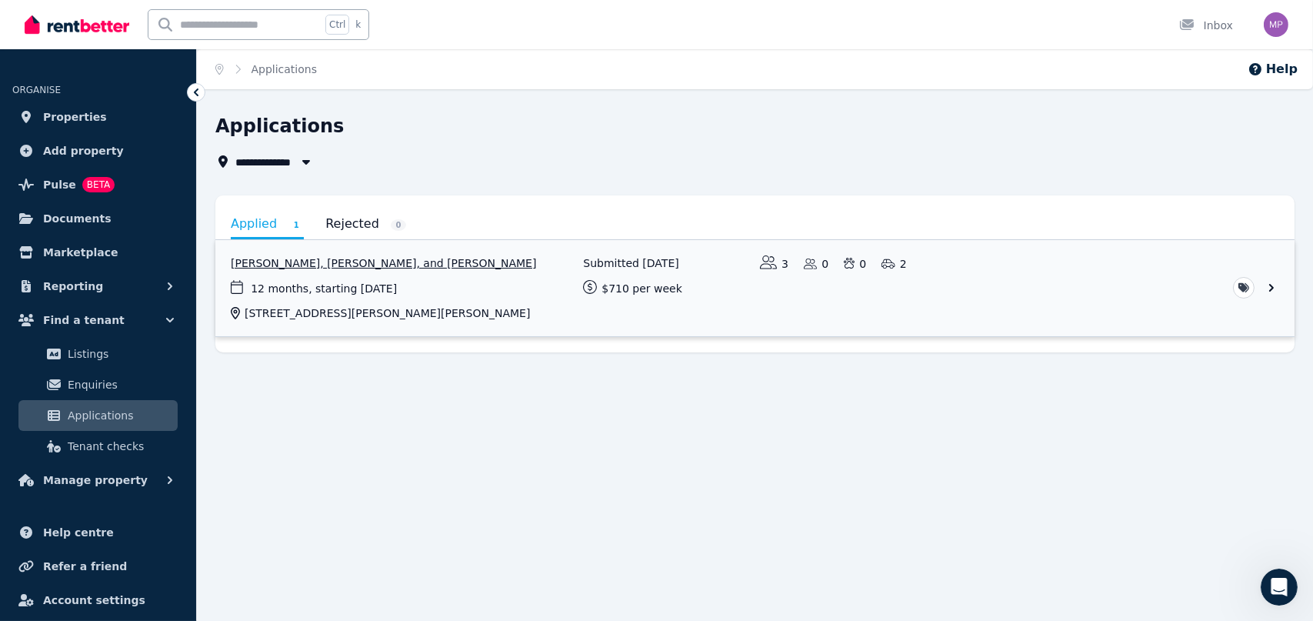
click at [347, 264] on link "View application: Rachit Ghetia, Deepkumar V Kalaria, and Krisha Ghetia" at bounding box center [754, 288] width 1079 height 96
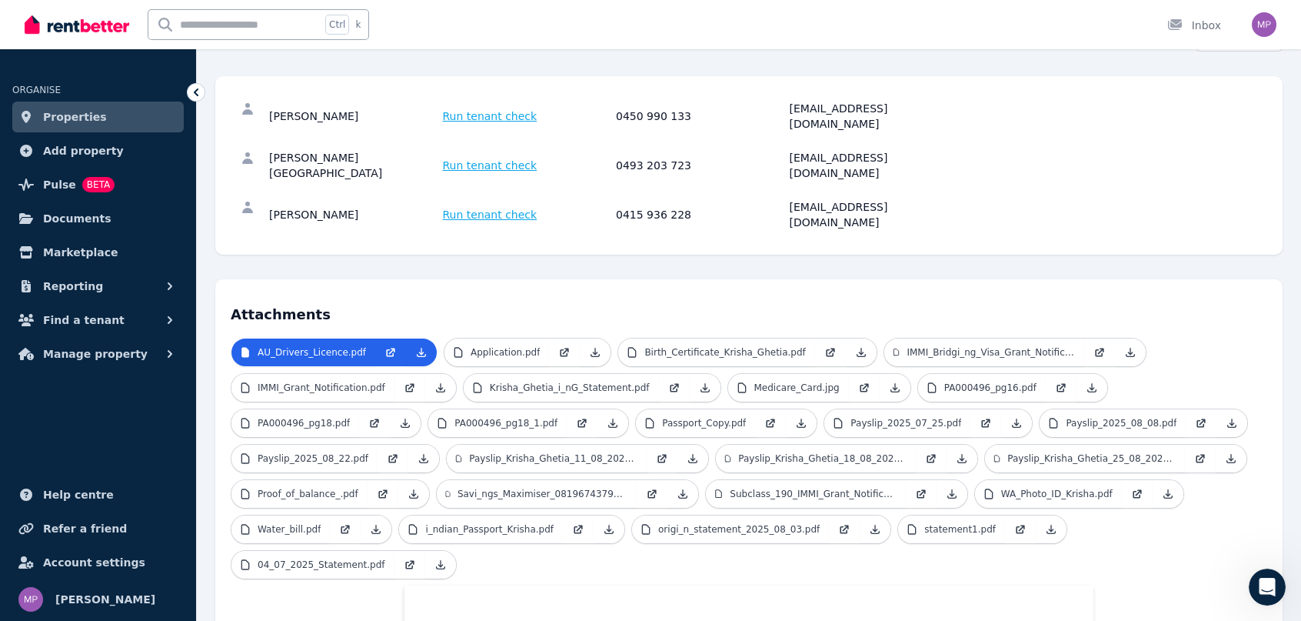
scroll to position [231, 0]
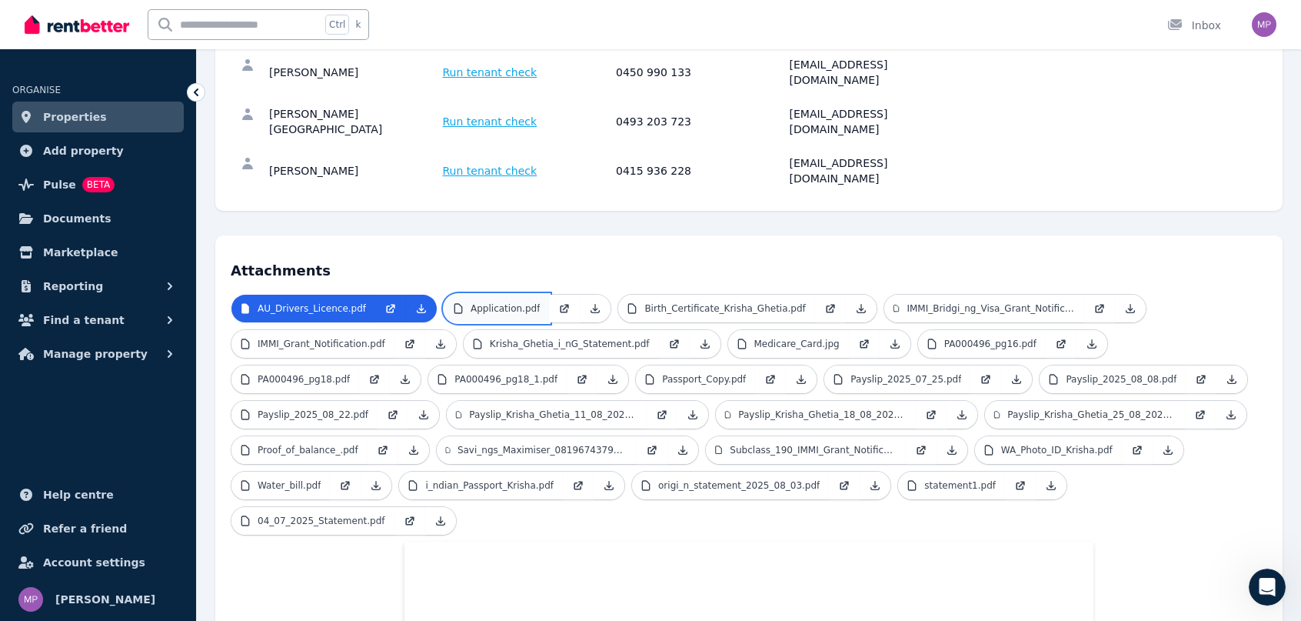
click at [494, 302] on p "Application.pdf" at bounding box center [505, 308] width 69 height 12
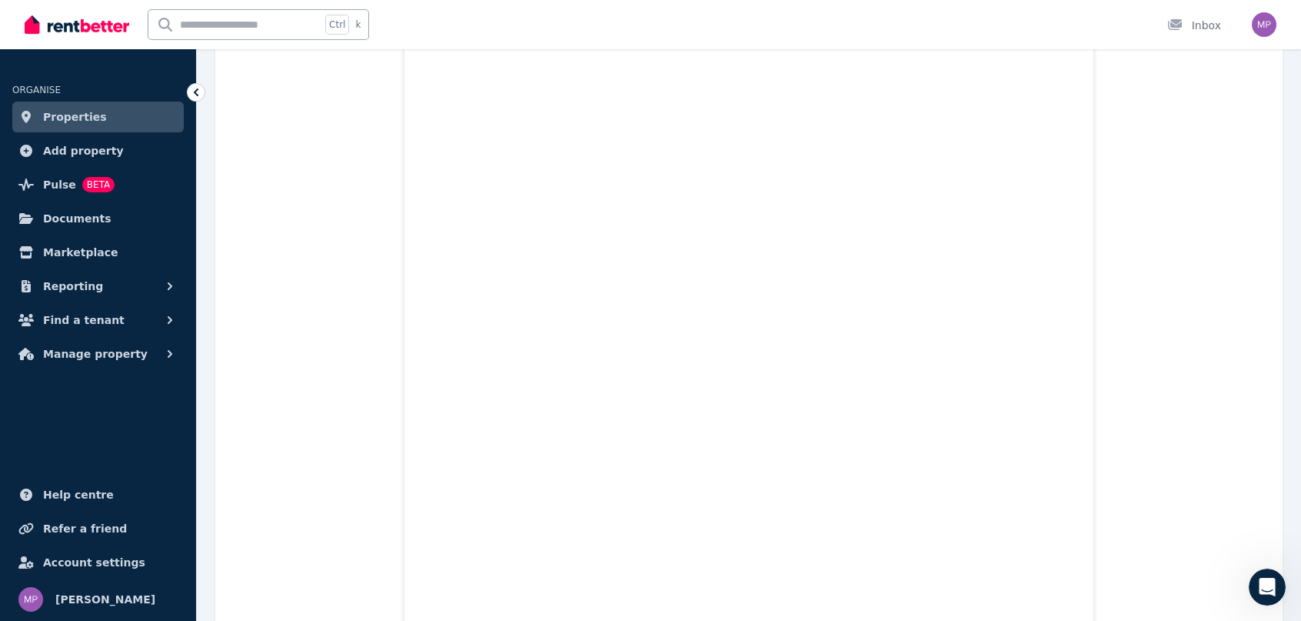
scroll to position [18915, 0]
click at [80, 115] on span "Properties" at bounding box center [75, 117] width 64 height 18
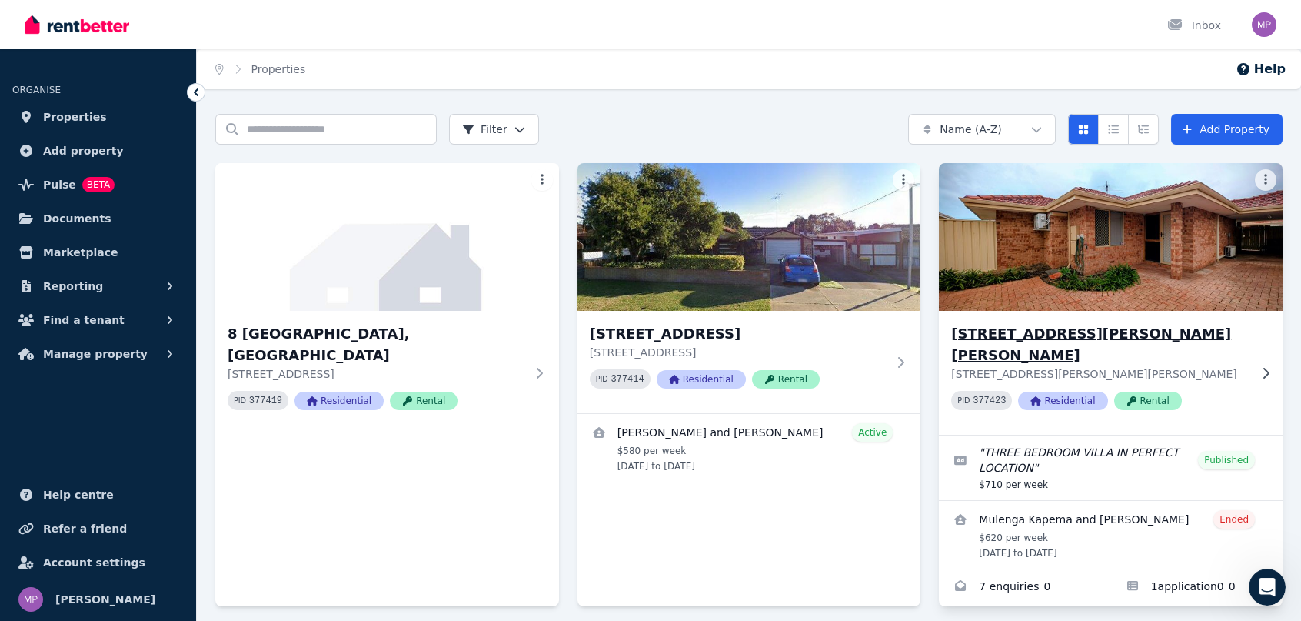
click at [1062, 334] on h3 "[STREET_ADDRESS][PERSON_NAME][PERSON_NAME]" at bounding box center [1100, 344] width 298 height 43
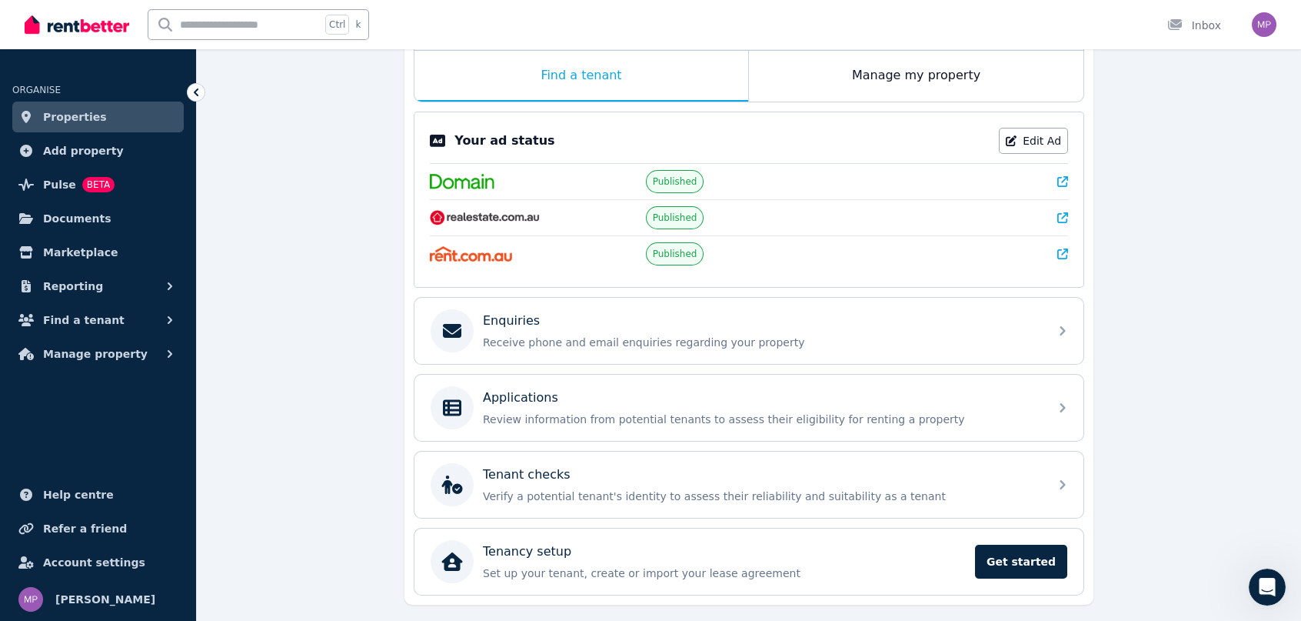
scroll to position [289, 0]
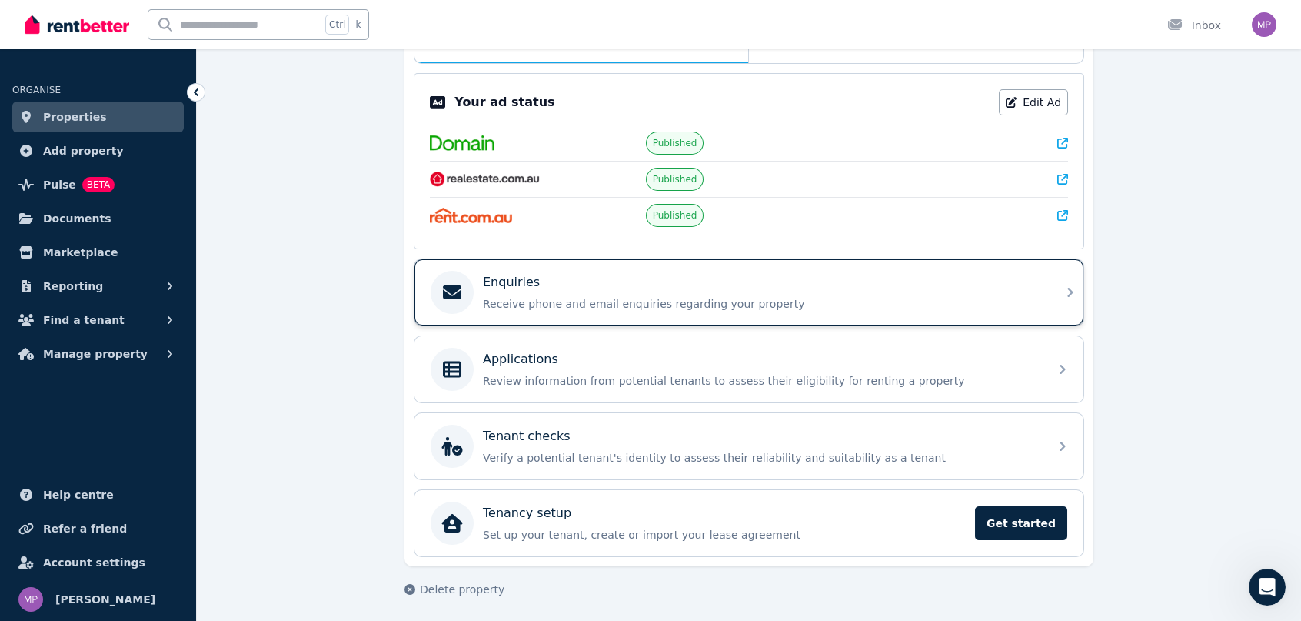
click at [1065, 288] on icon at bounding box center [1070, 292] width 18 height 18
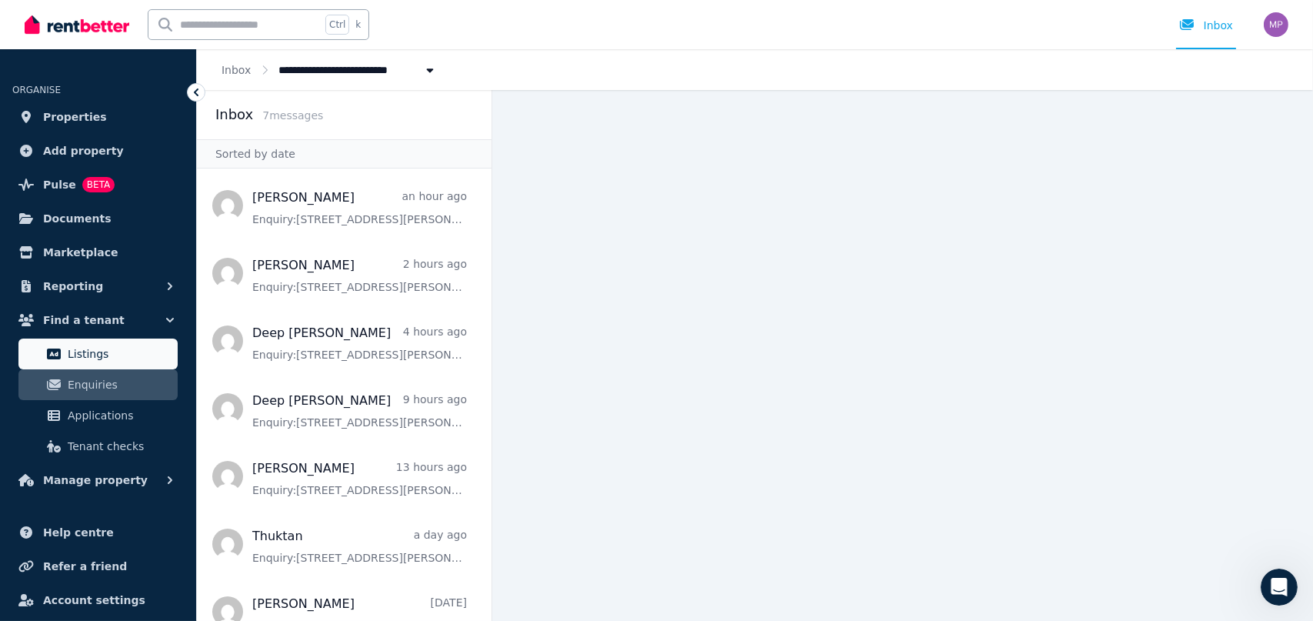
click at [77, 355] on span "Listings" at bounding box center [120, 353] width 104 height 18
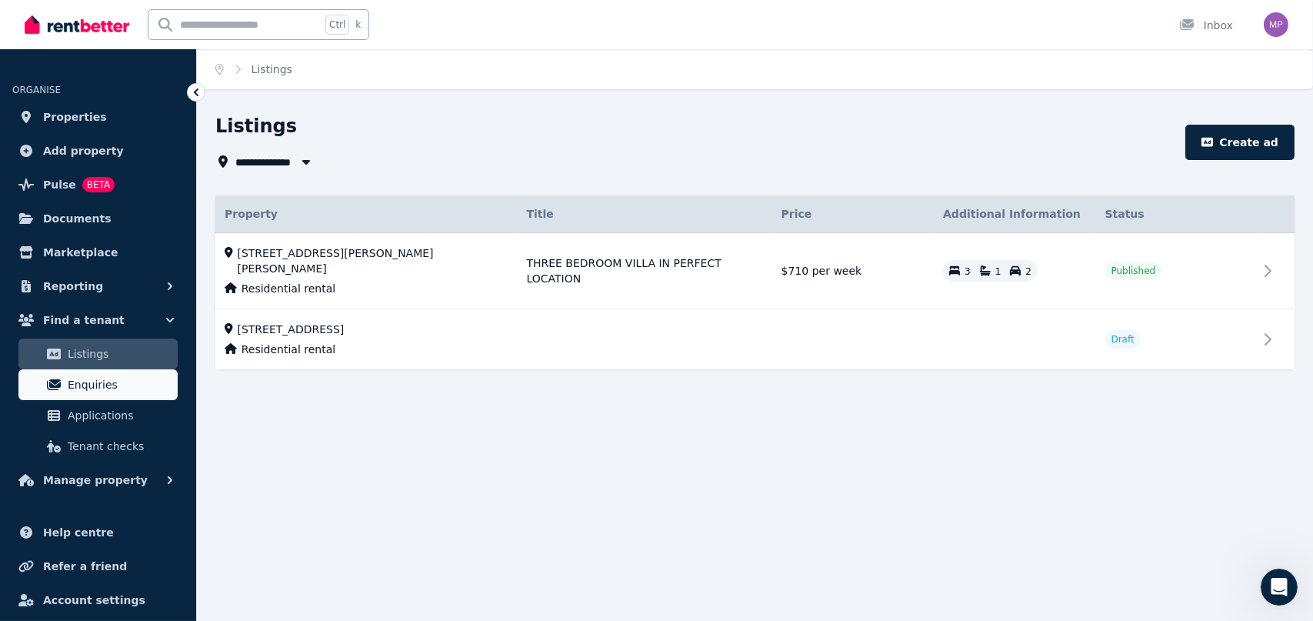
click at [88, 385] on span "Enquiries" at bounding box center [120, 384] width 104 height 18
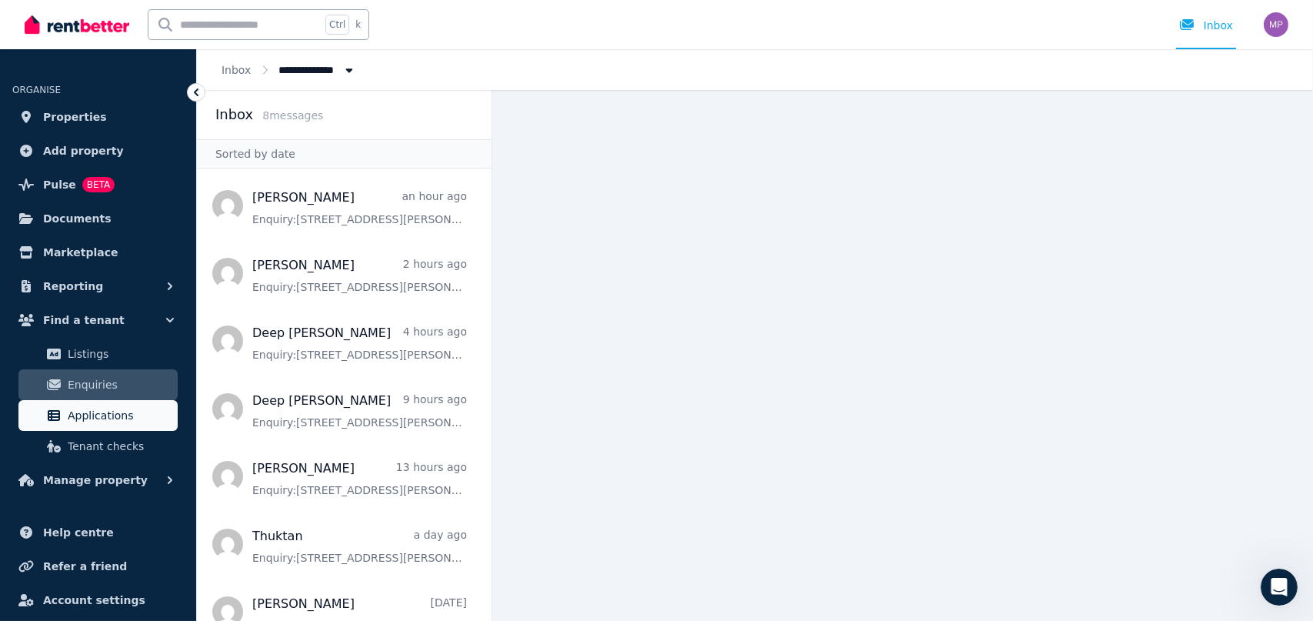
click at [88, 411] on span "Applications" at bounding box center [120, 415] width 104 height 18
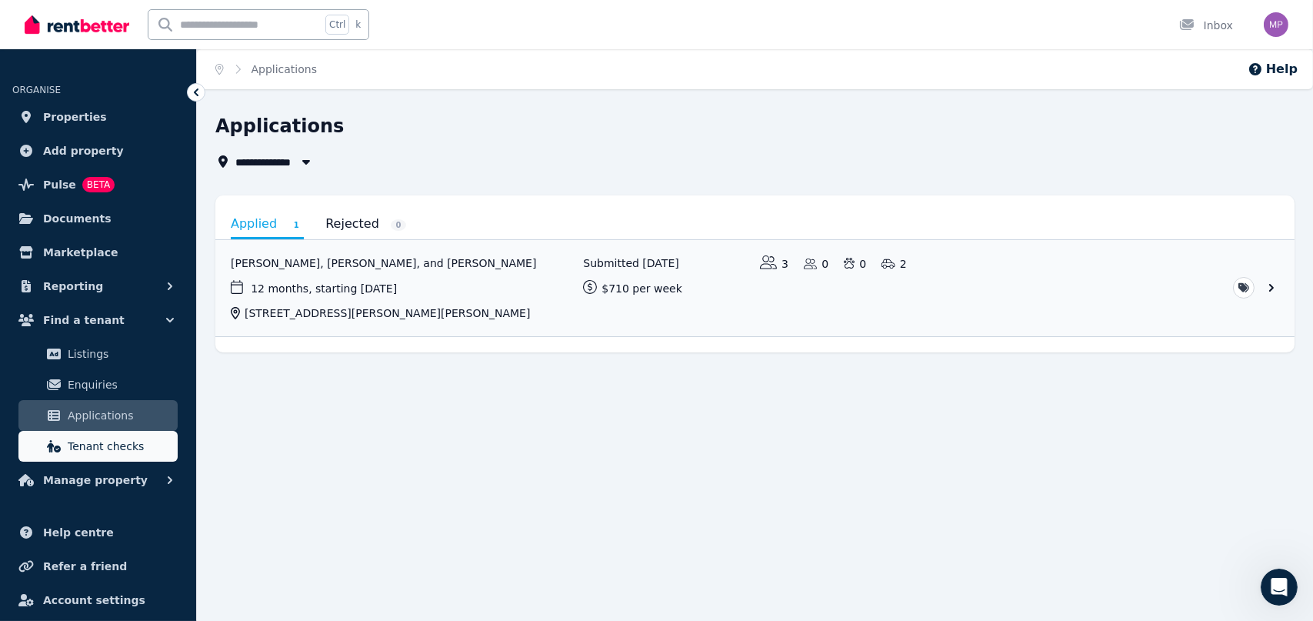
click at [92, 439] on span "Tenant checks" at bounding box center [120, 446] width 104 height 18
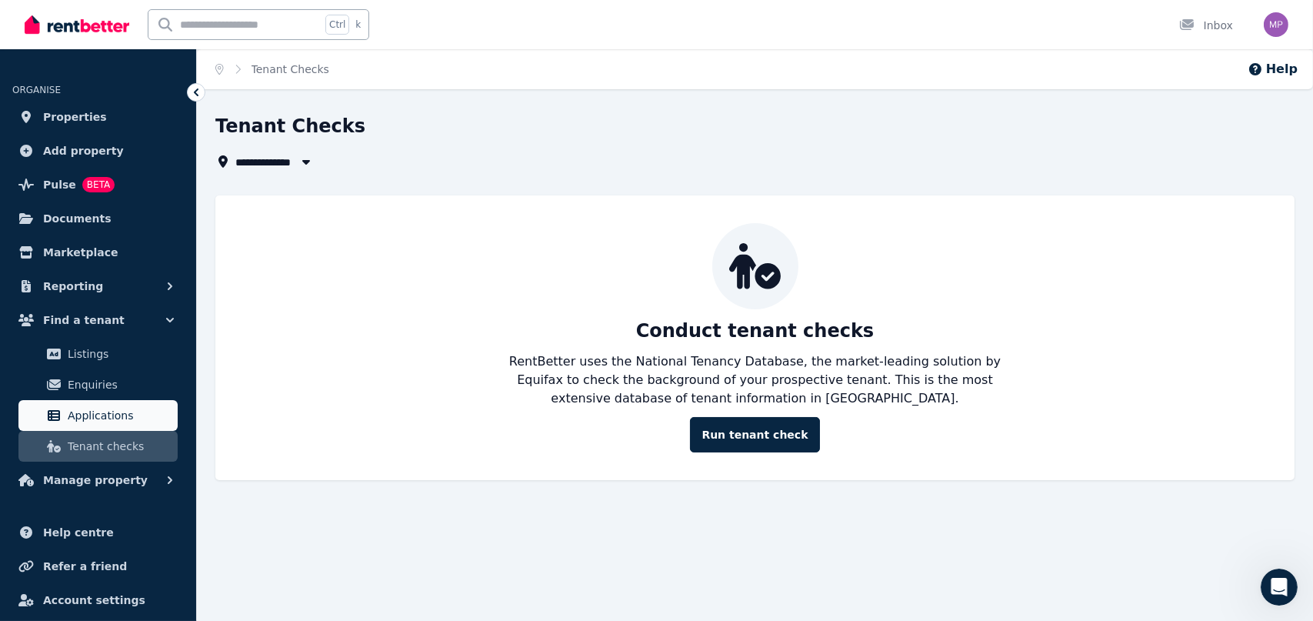
click at [97, 420] on span "Applications" at bounding box center [120, 415] width 104 height 18
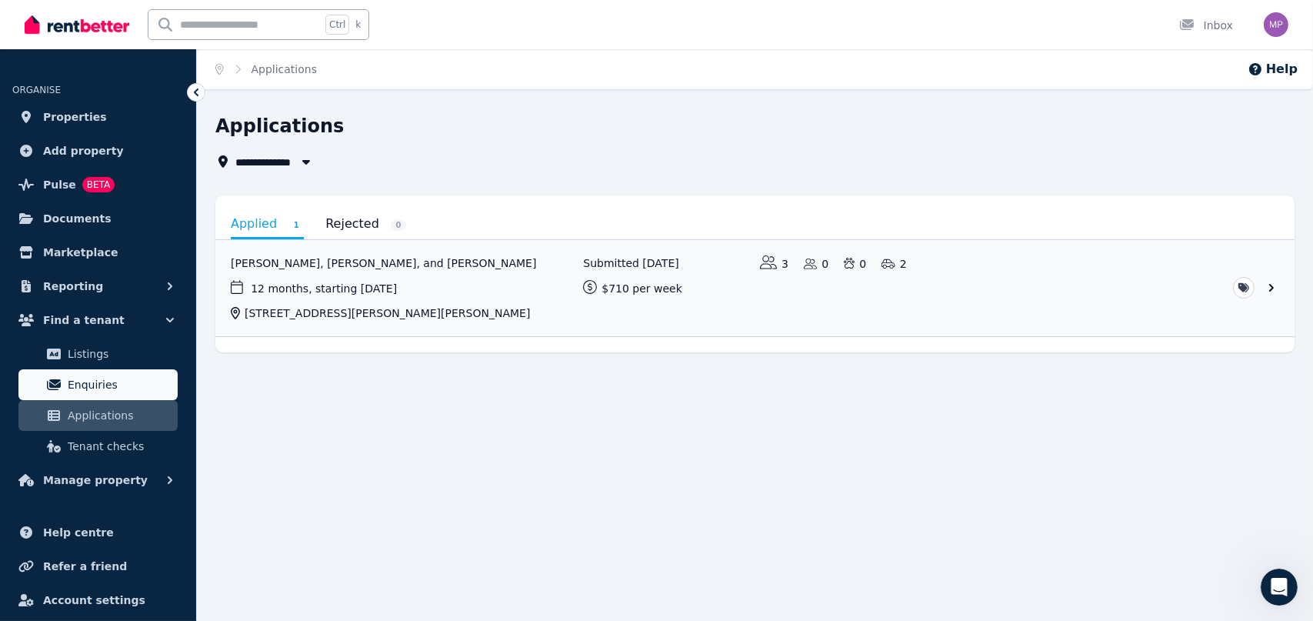
click at [96, 378] on span "Enquiries" at bounding box center [120, 384] width 104 height 18
